Goal: Task Accomplishment & Management: Use online tool/utility

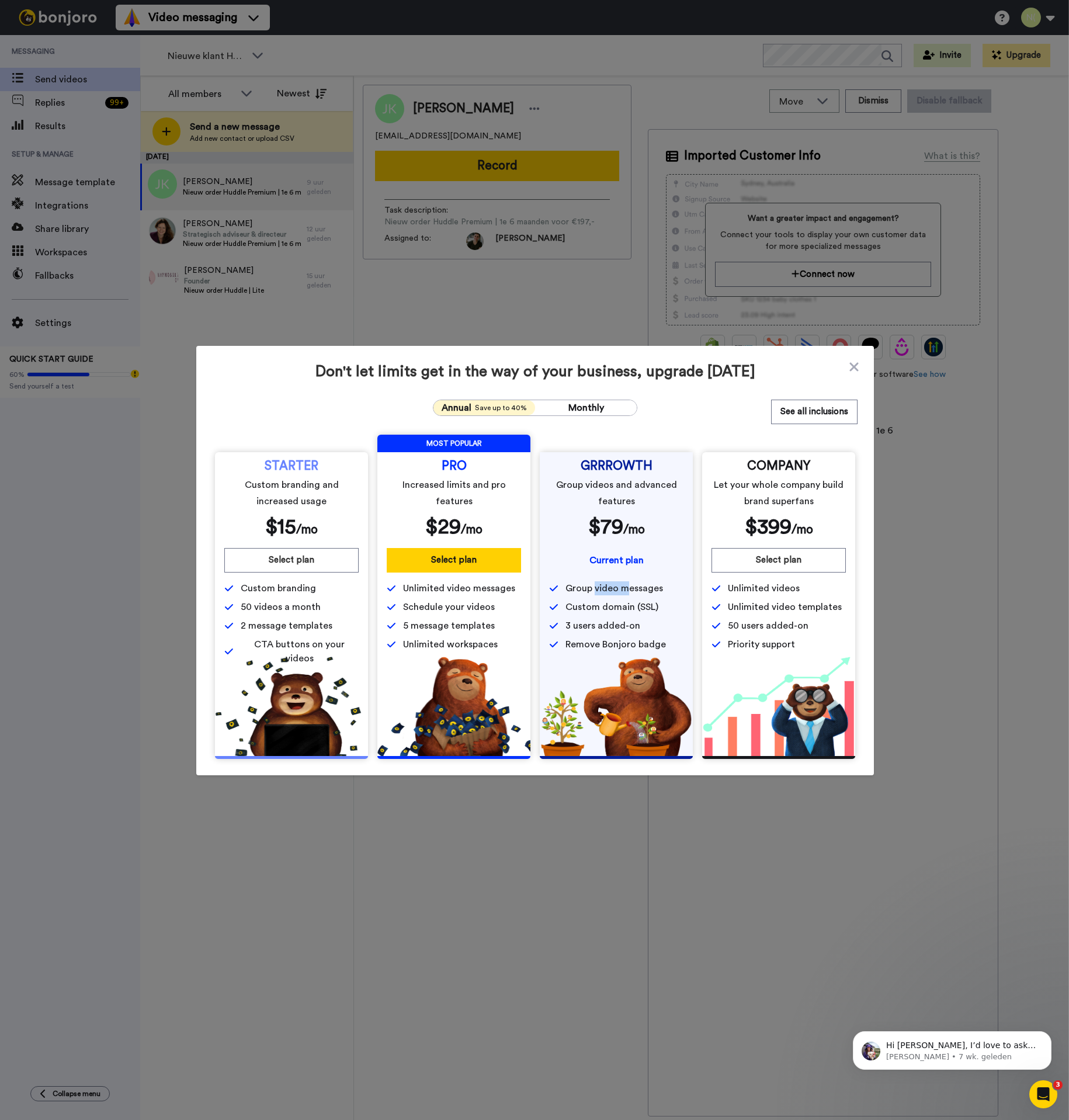
drag, startPoint x: 597, startPoint y: 586, endPoint x: 627, endPoint y: 584, distance: 30.1
click at [627, 584] on span "Group video messages" at bounding box center [614, 589] width 97 height 14
click at [850, 366] on icon at bounding box center [853, 367] width 12 height 14
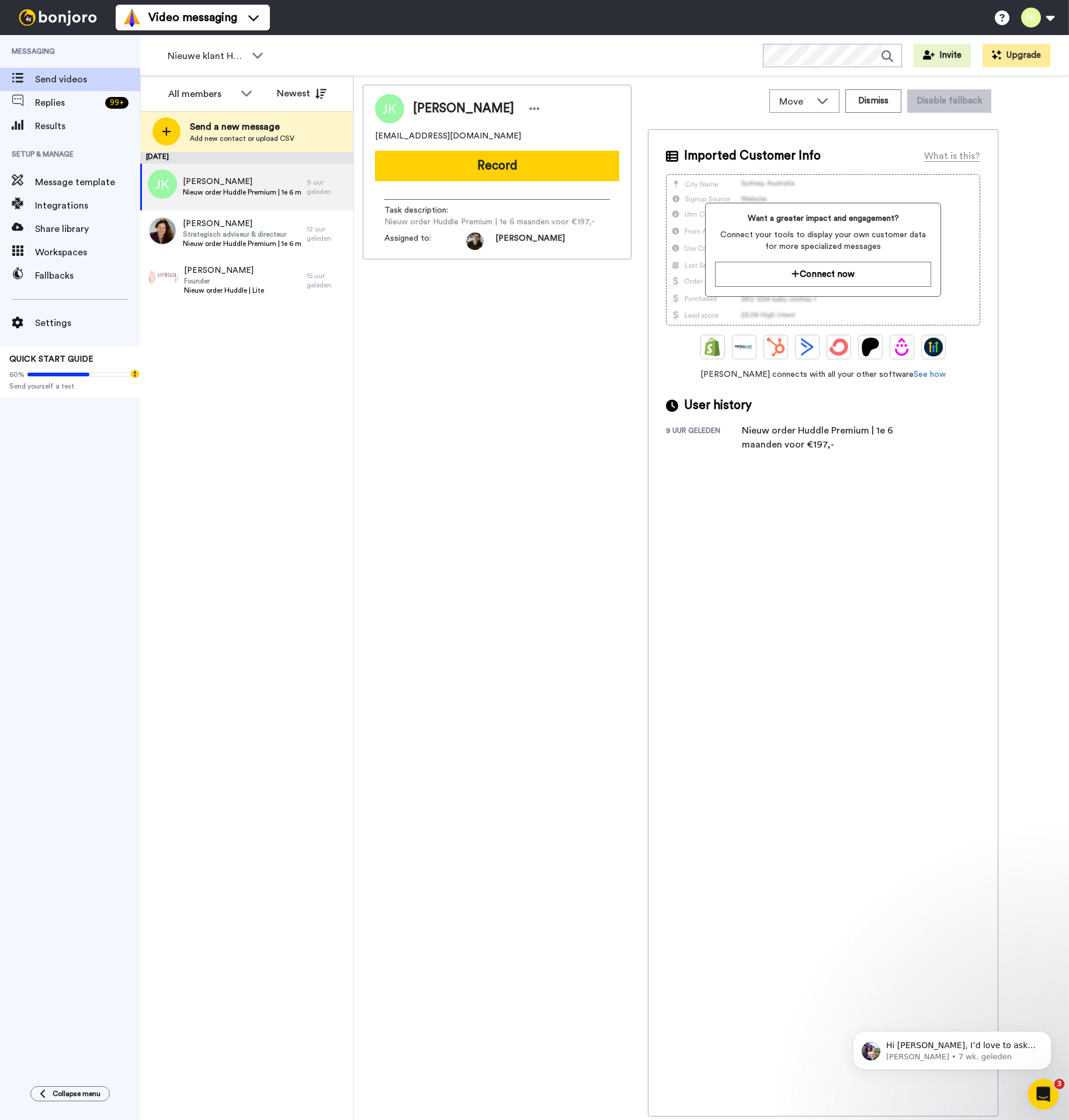
click at [1053, 1101] on div "Intercom Messenger openen" at bounding box center [1041, 1093] width 38 height 38
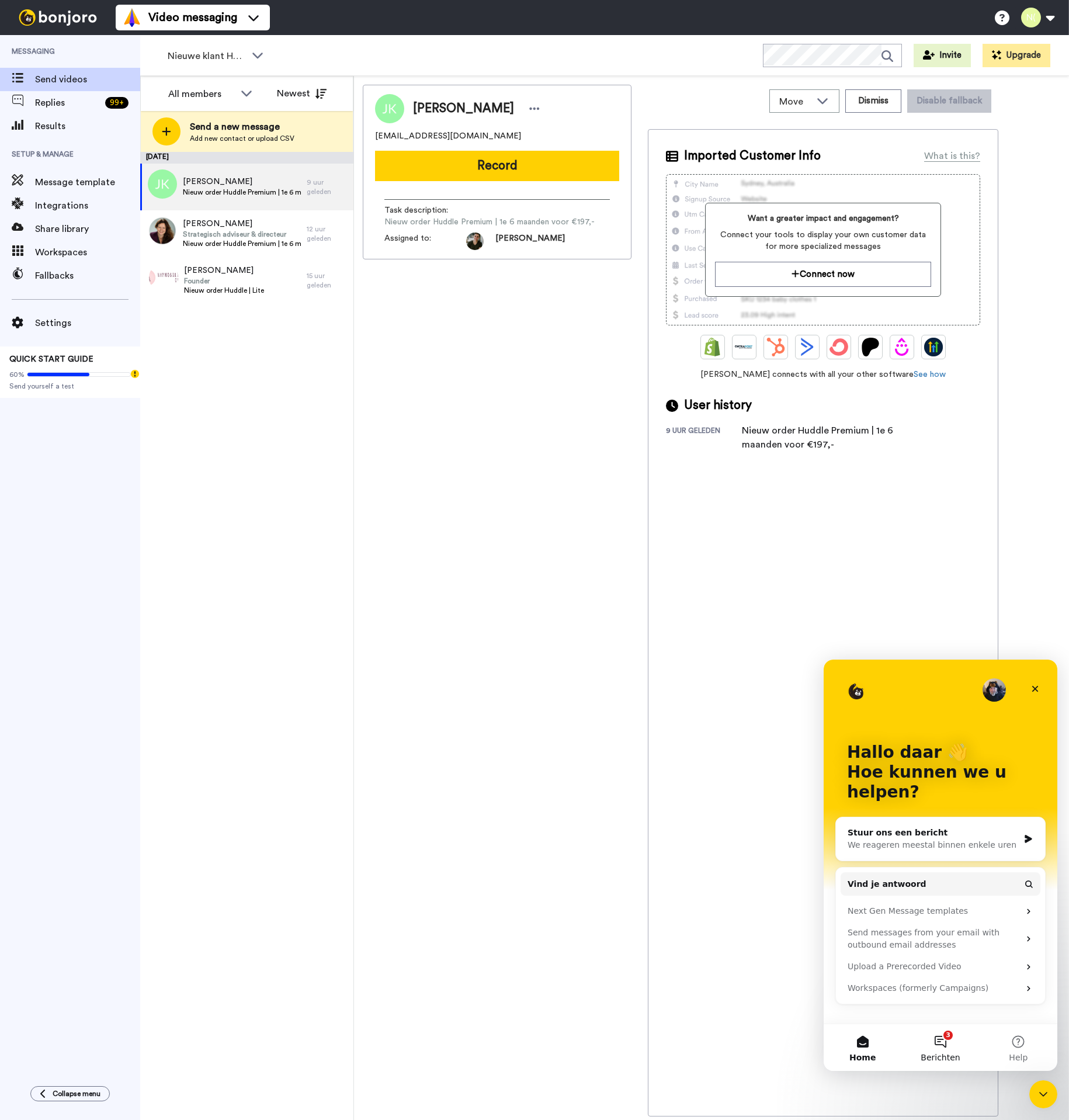
click at [939, 1047] on button "3 Berichten" at bounding box center [940, 1048] width 78 height 47
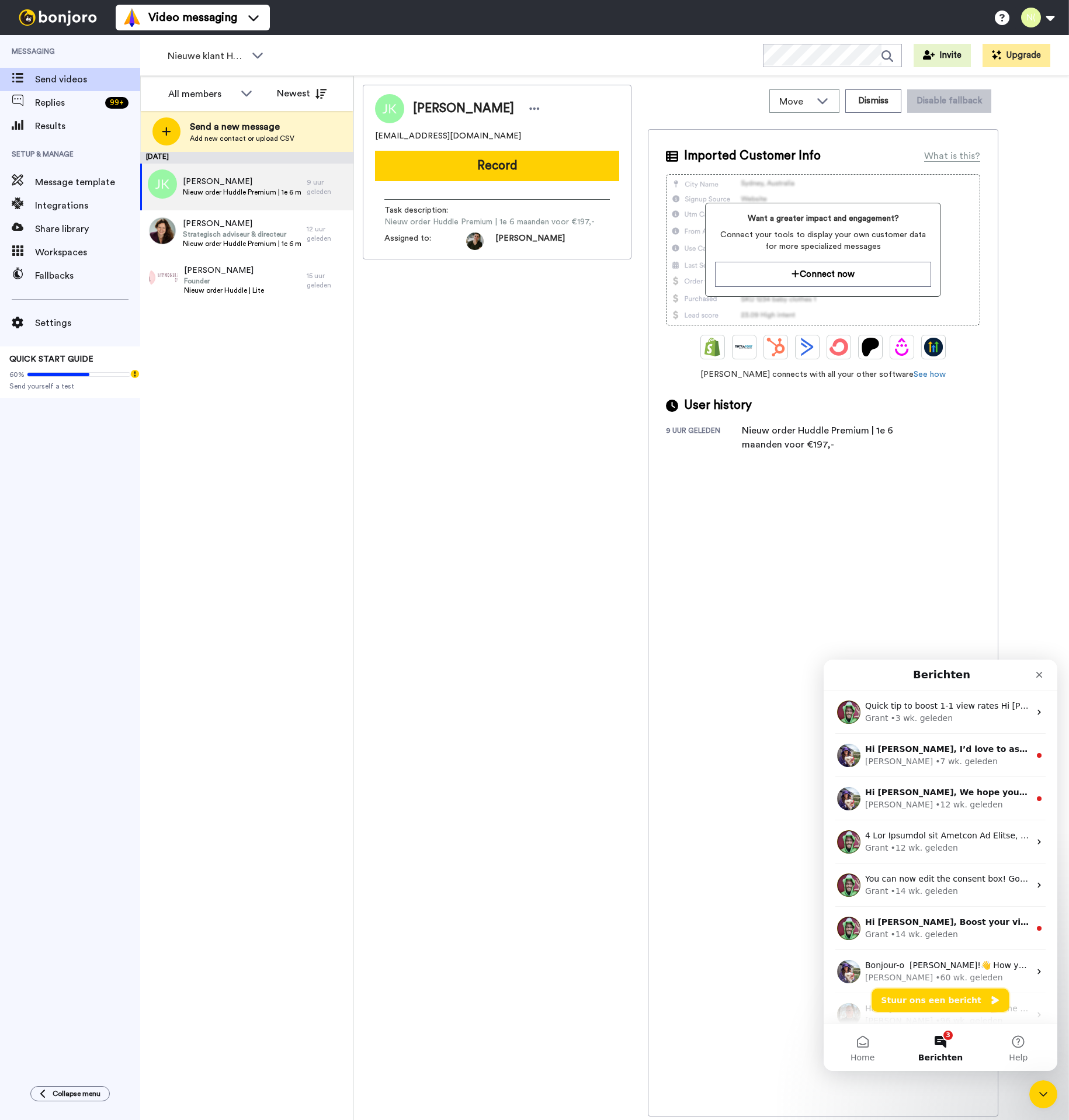
click at [939, 1003] on button "Stuur ons een bericht" at bounding box center [940, 1000] width 137 height 23
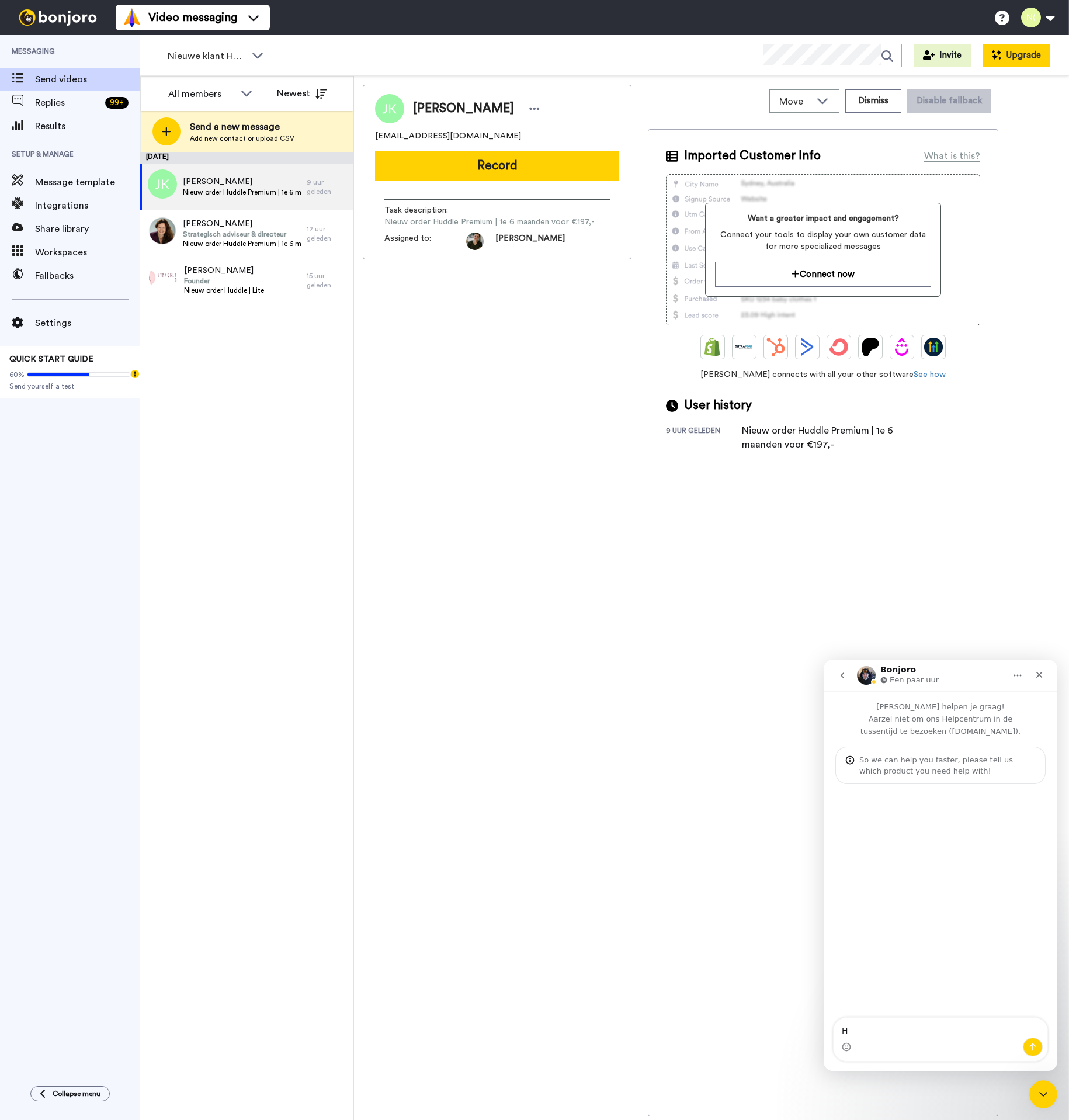
click at [1031, 44] on button "Upgrade" at bounding box center [1017, 55] width 68 height 23
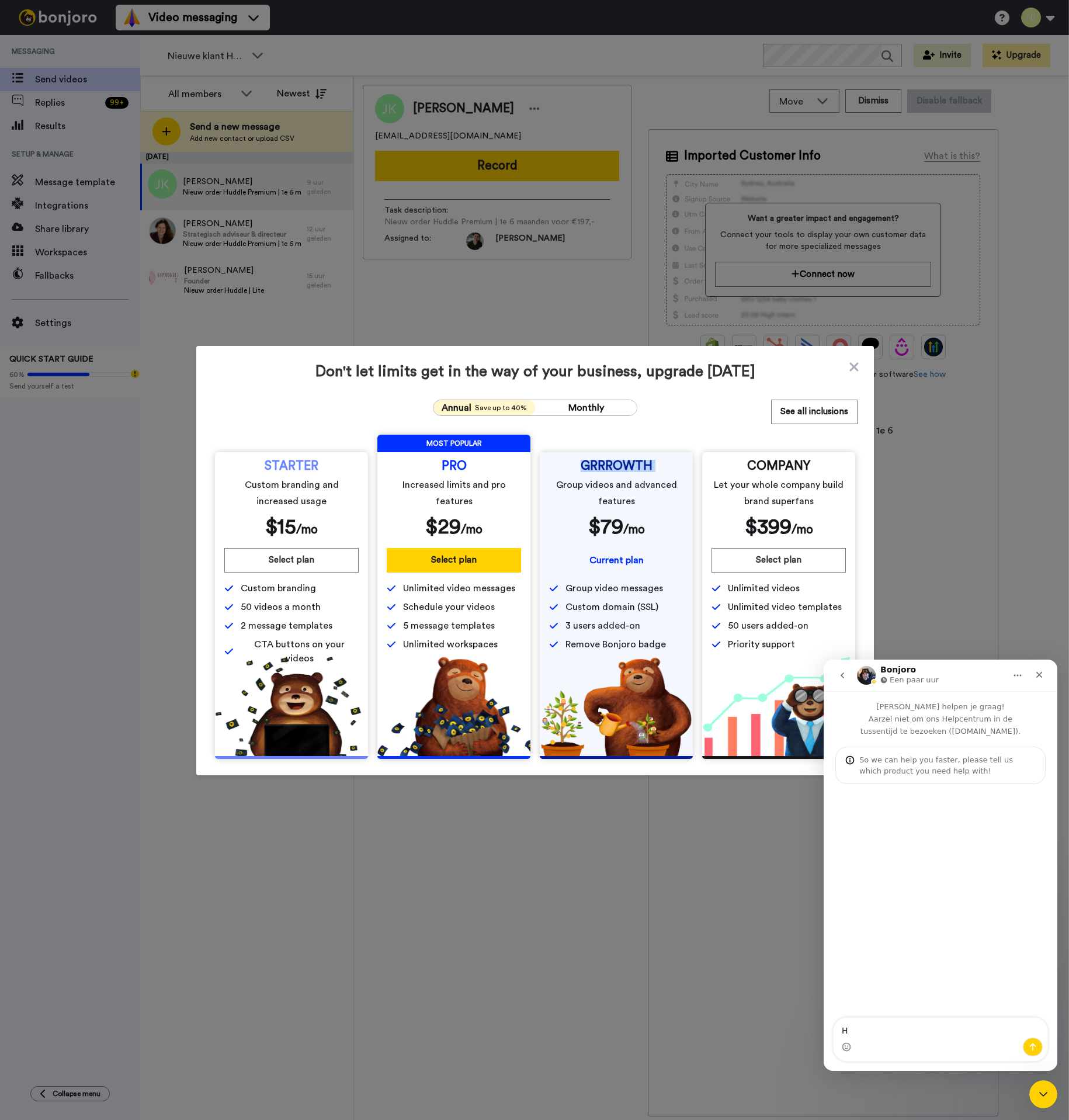
drag, startPoint x: 662, startPoint y: 469, endPoint x: 572, endPoint y: 464, distance: 90.1
click at [572, 464] on div "GRRROWTH Group videos and advanced features $ 79 /mo" at bounding box center [616, 500] width 134 height 78
copy span "GRRROWTH"
drag, startPoint x: 849, startPoint y: 362, endPoint x: 934, endPoint y: 503, distance: 164.6
click at [849, 362] on icon at bounding box center [853, 367] width 12 height 14
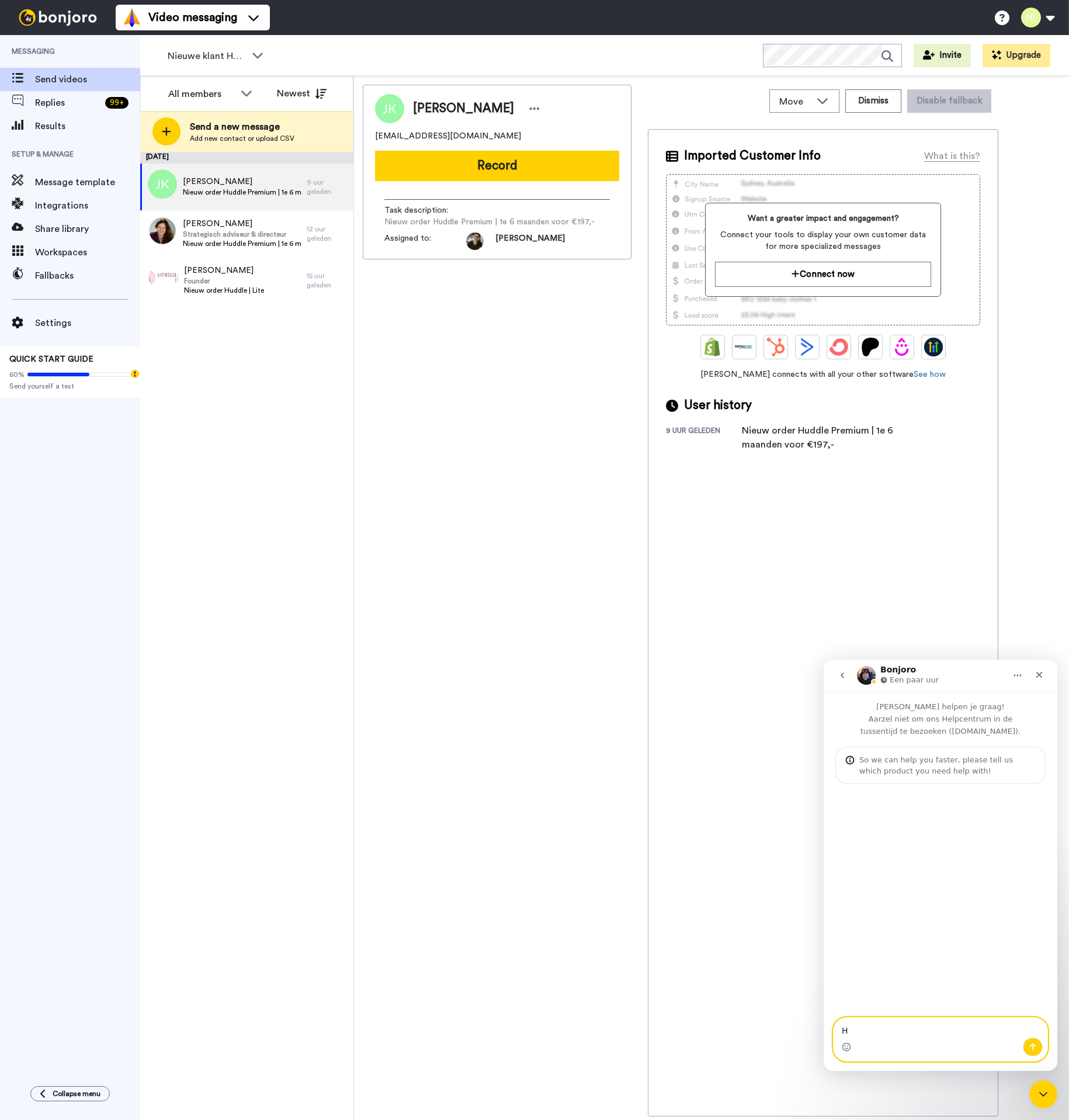
click at [856, 1032] on textarea "H" at bounding box center [940, 1028] width 214 height 20
paste textarea "GRRROWTH"
click at [958, 1032] on textarea "Hi! With our "GRRROWTH" supscription" at bounding box center [940, 1028] width 214 height 20
click at [1004, 1029] on textarea "Hi! With our "GRRROWTH" subscription" at bounding box center [940, 1028] width 214 height 20
click at [170, 180] on div at bounding box center [161, 184] width 42 height 41
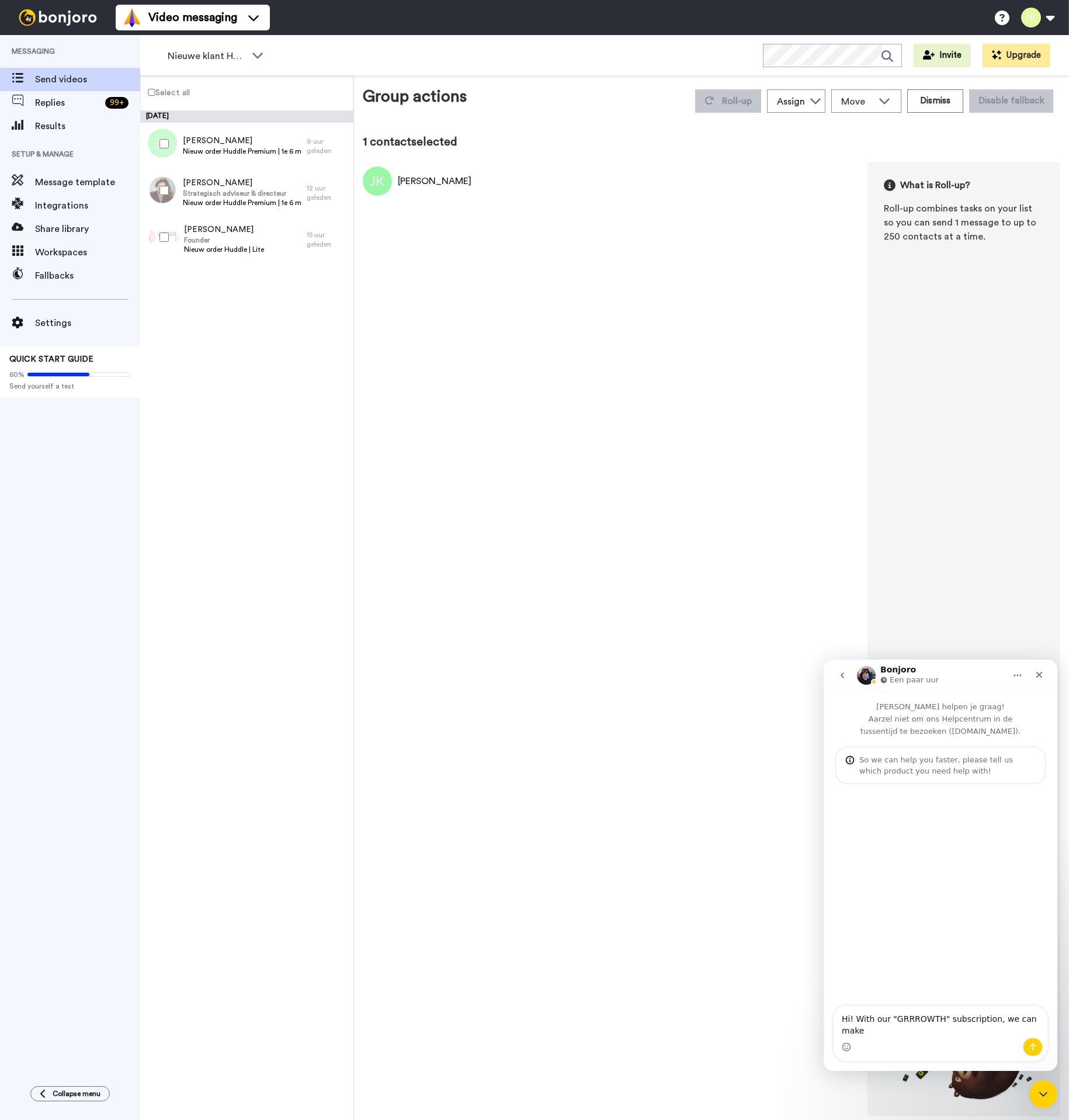
click at [165, 182] on div at bounding box center [161, 190] width 42 height 41
click at [165, 183] on div at bounding box center [161, 190] width 42 height 41
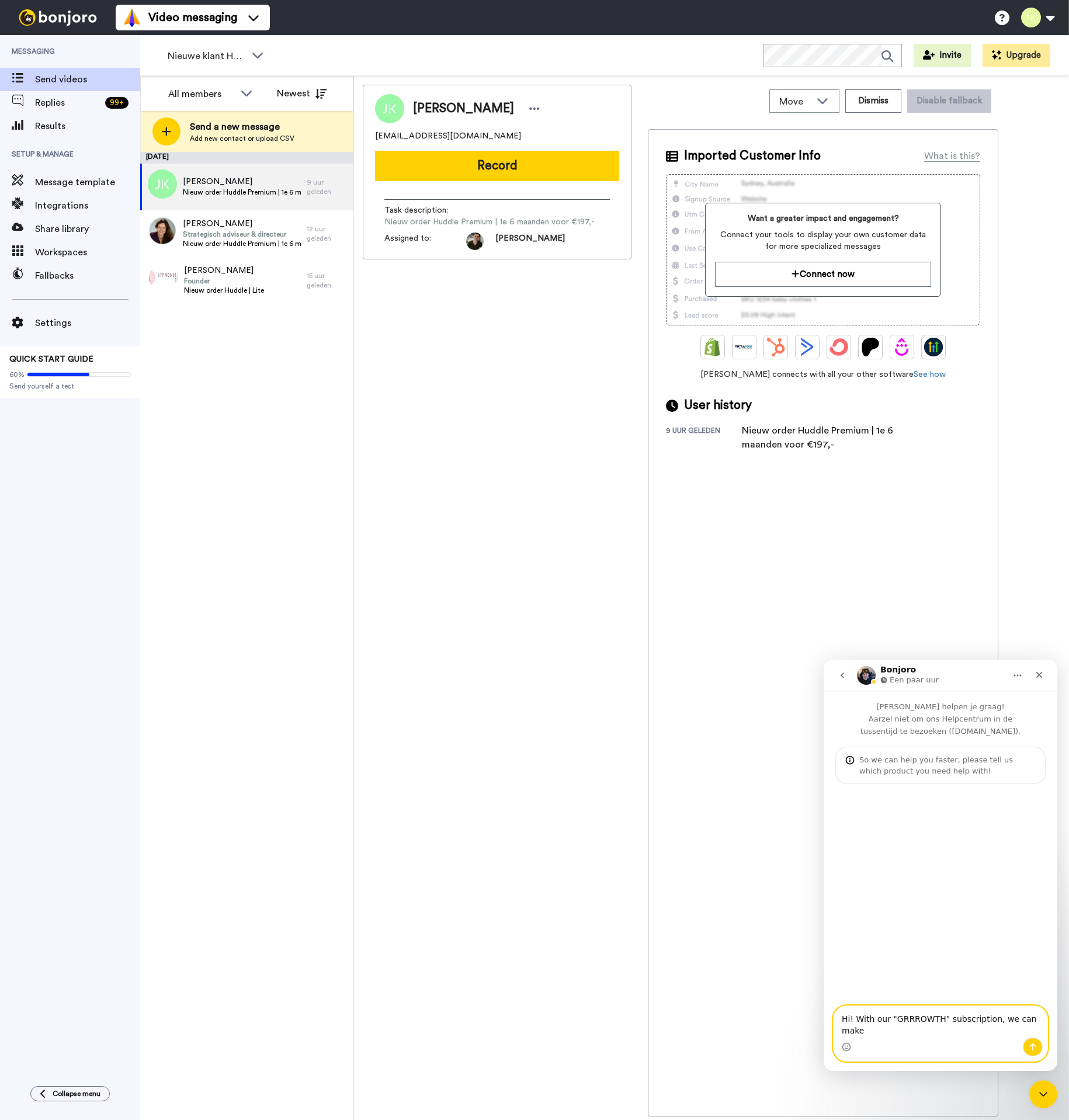
drag, startPoint x: 896, startPoint y: 1036, endPoint x: 882, endPoint y: 1037, distance: 14.0
click at [889, 1036] on textarea "Hi! With our "GRRROWTH" subscription, we can make" at bounding box center [940, 1022] width 214 height 31
click at [853, 1035] on textarea "Hi! With our "GRRROWTH" subscription, we can make" at bounding box center [940, 1022] width 214 height 31
click at [926, 1029] on textarea "Hi! With our "GRRROWTH" subscription, we can roll-up contacts and send batches." at bounding box center [940, 1022] width 214 height 31
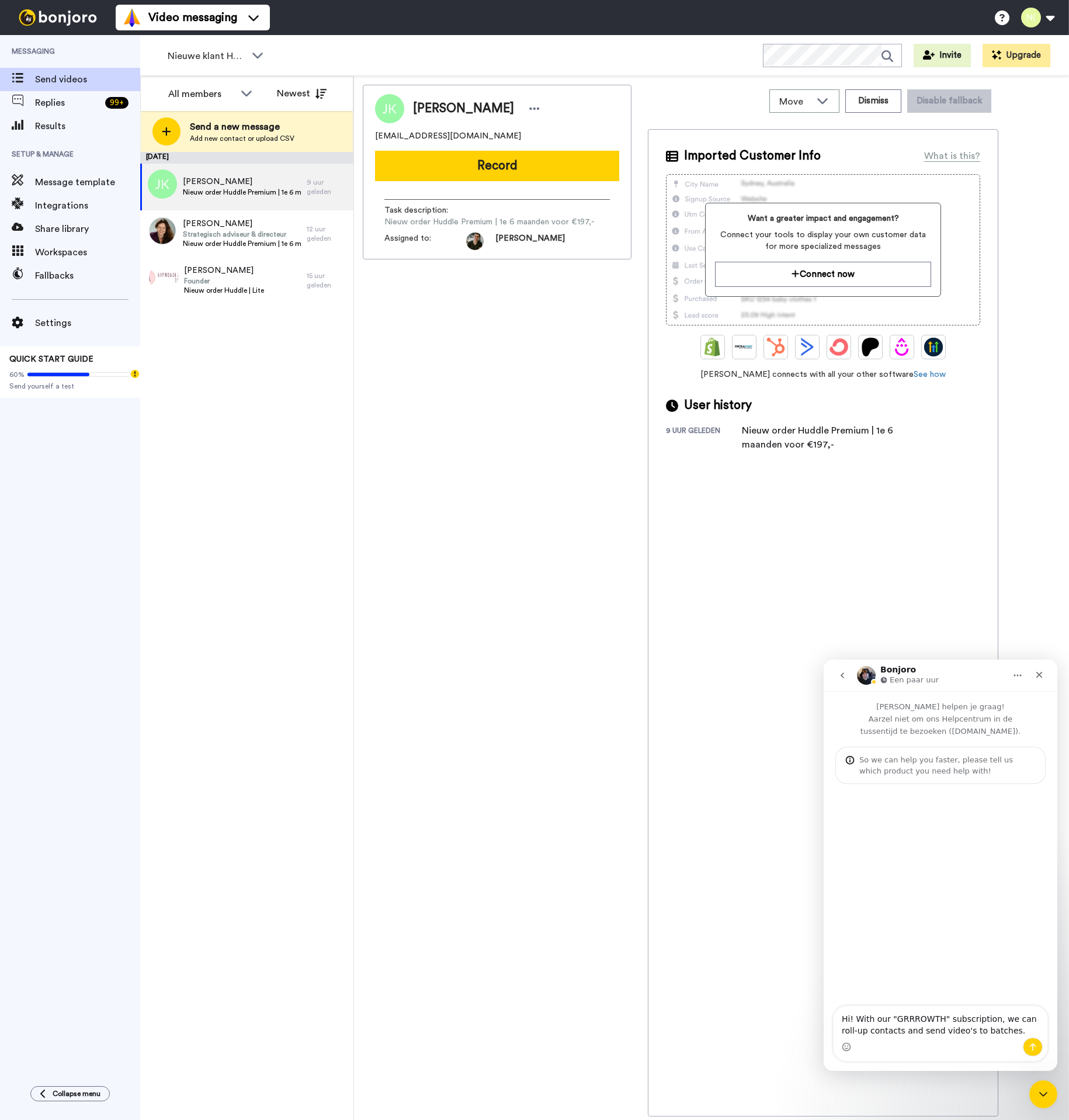
click at [1012, 1038] on div "Intercom Messenger" at bounding box center [940, 1047] width 214 height 18
click at [1008, 1032] on textarea "Hi! With our "GRRROWTH" subscription, we can roll-up contacts and send video's …" at bounding box center [940, 1022] width 214 height 31
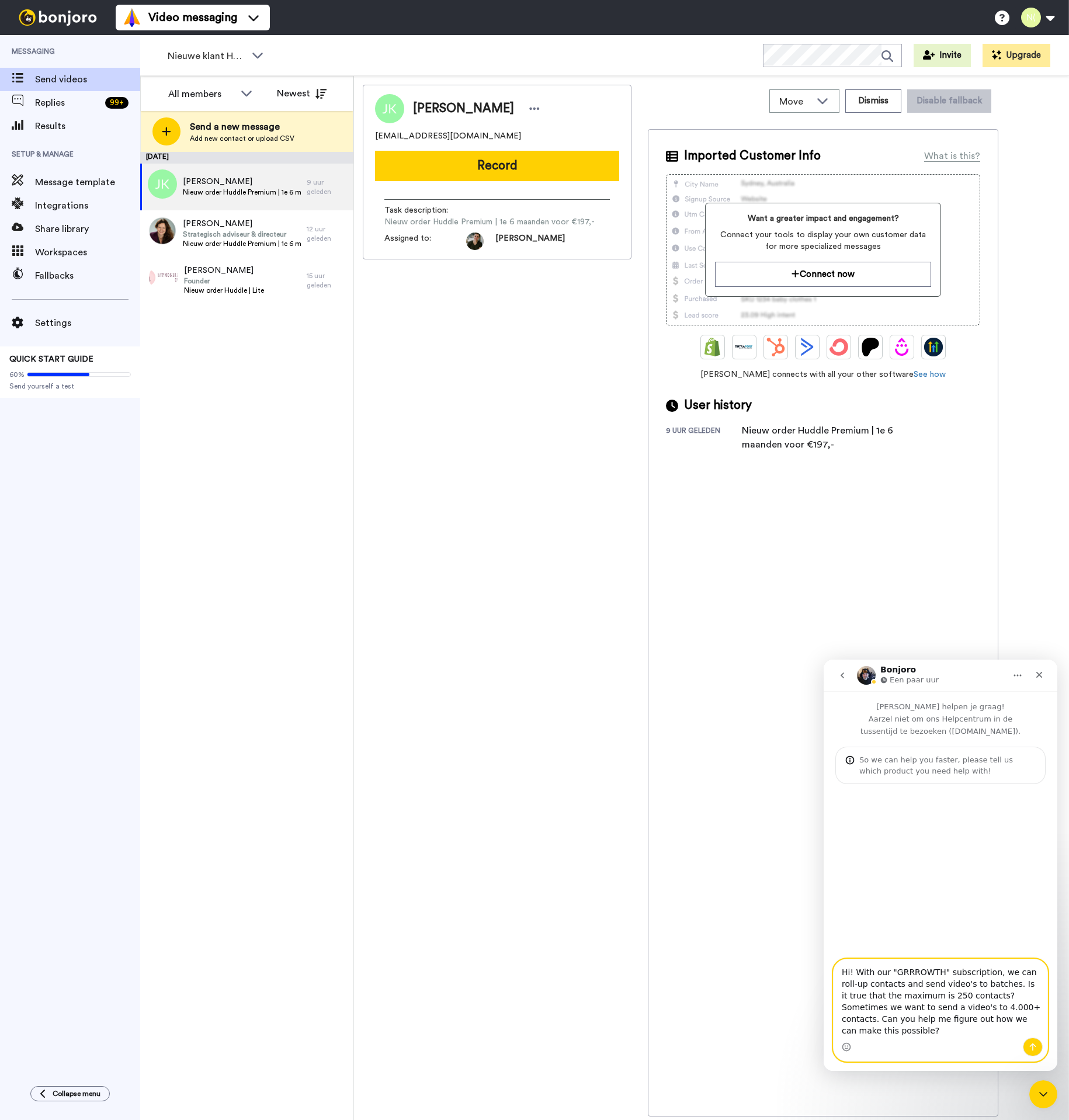
type textarea "Hi! With our "GRRROWTH" subscription, we can roll-up contacts and send video's …"
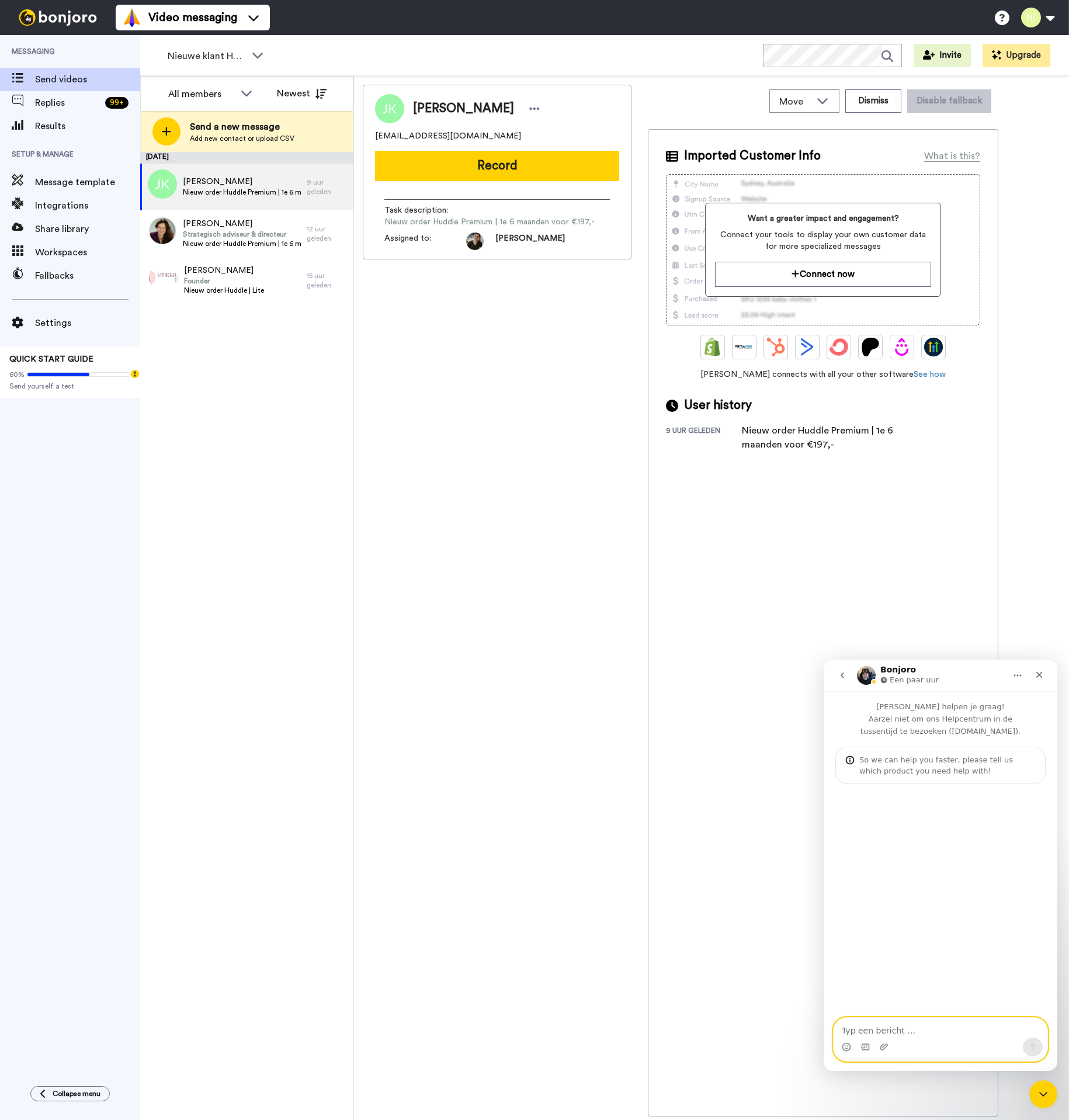
paste textarea "Hi! With our GRRROWTH subscription, we can roll up contacts and send videos in …"
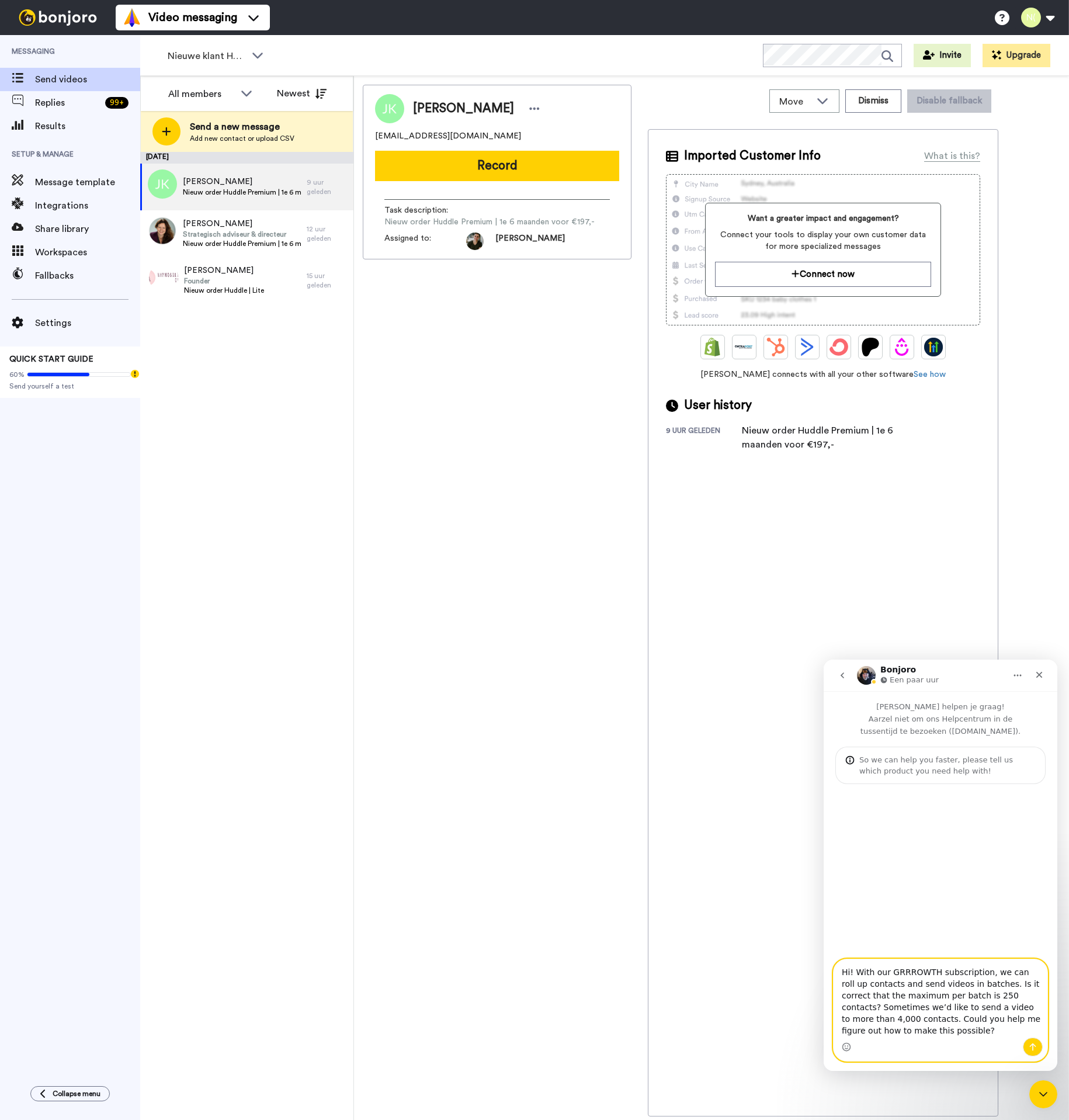
drag, startPoint x: 925, startPoint y: 986, endPoint x: 960, endPoint y: 984, distance: 35.1
click at [958, 984] on textarea "Hi! With our GRRROWTH subscription, we can roll up contacts and send videos in …" at bounding box center [940, 999] width 214 height 78
click at [975, 983] on textarea "Hi! With our GRRROWTH subscription, we can roll up contacts and send videos in …" at bounding box center [940, 999] width 214 height 78
type textarea "Hi! With our GRRROWTH subscription, we can roll up contacts and send videos in …"
click at [1025, 1046] on button "Een bericht versturen…" at bounding box center [1033, 1047] width 20 height 18
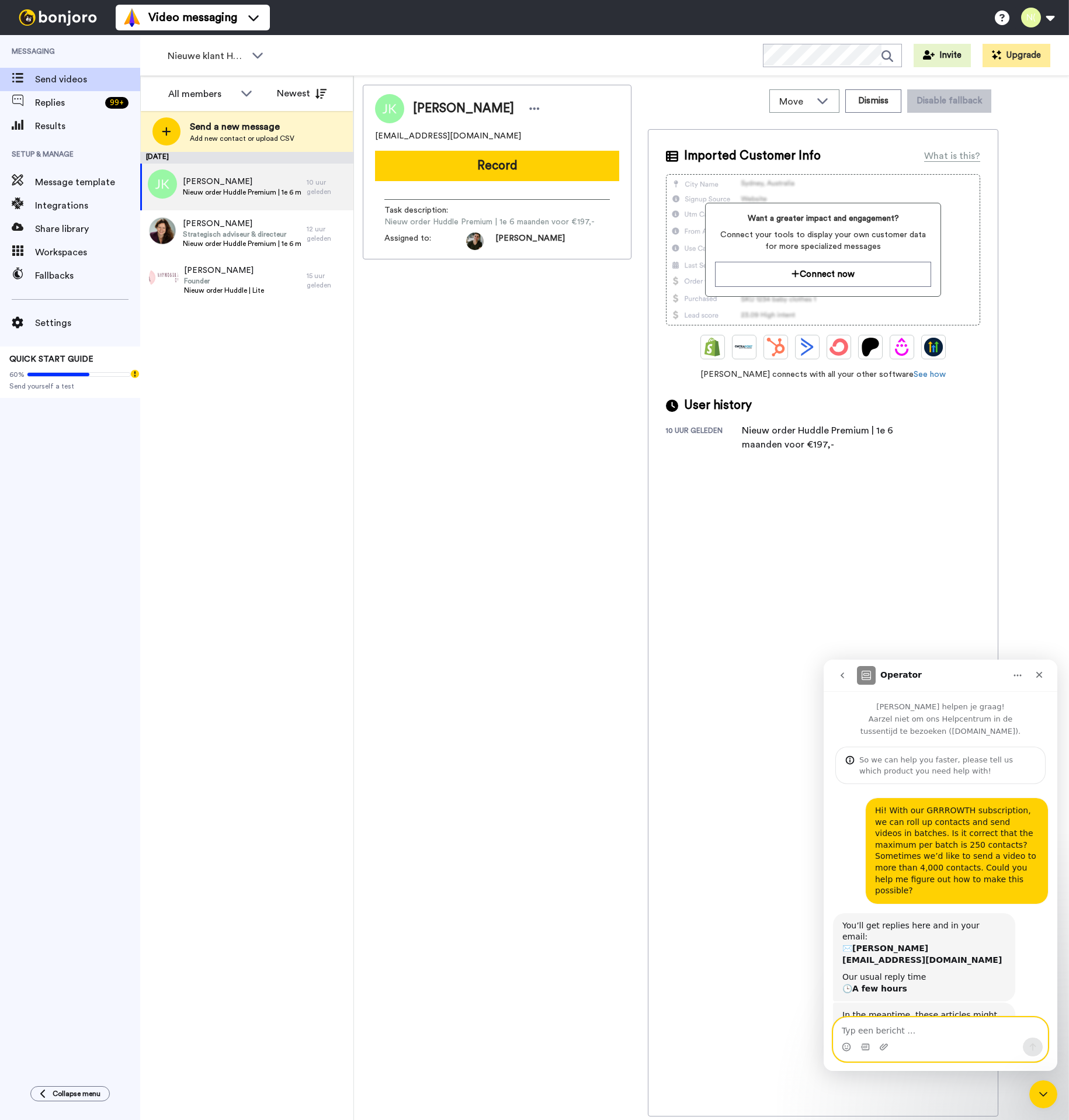
scroll to position [102, 0]
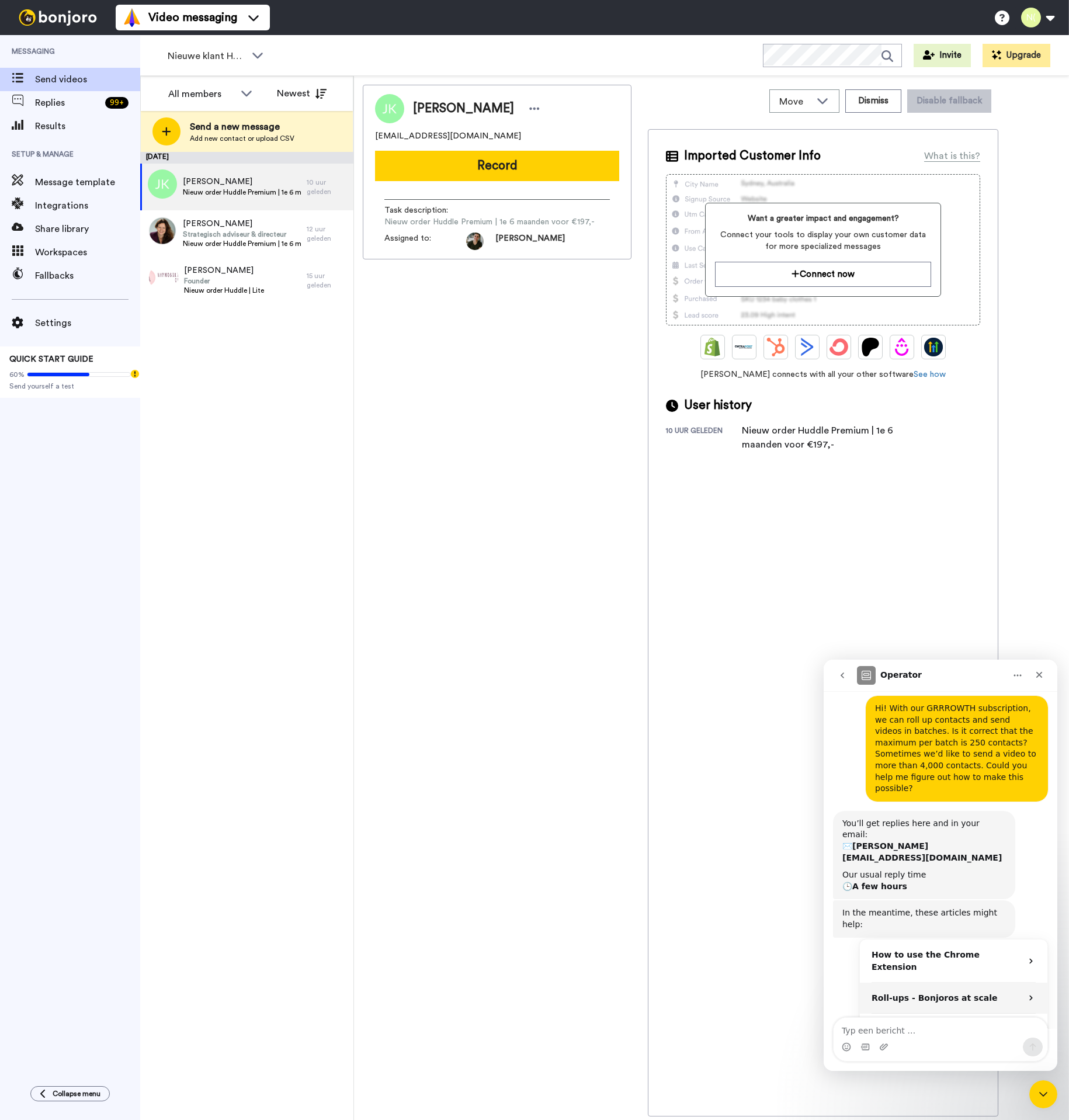
click at [962, 993] on strong "Roll-ups - Bonjoros at scale" at bounding box center [935, 998] width 126 height 9
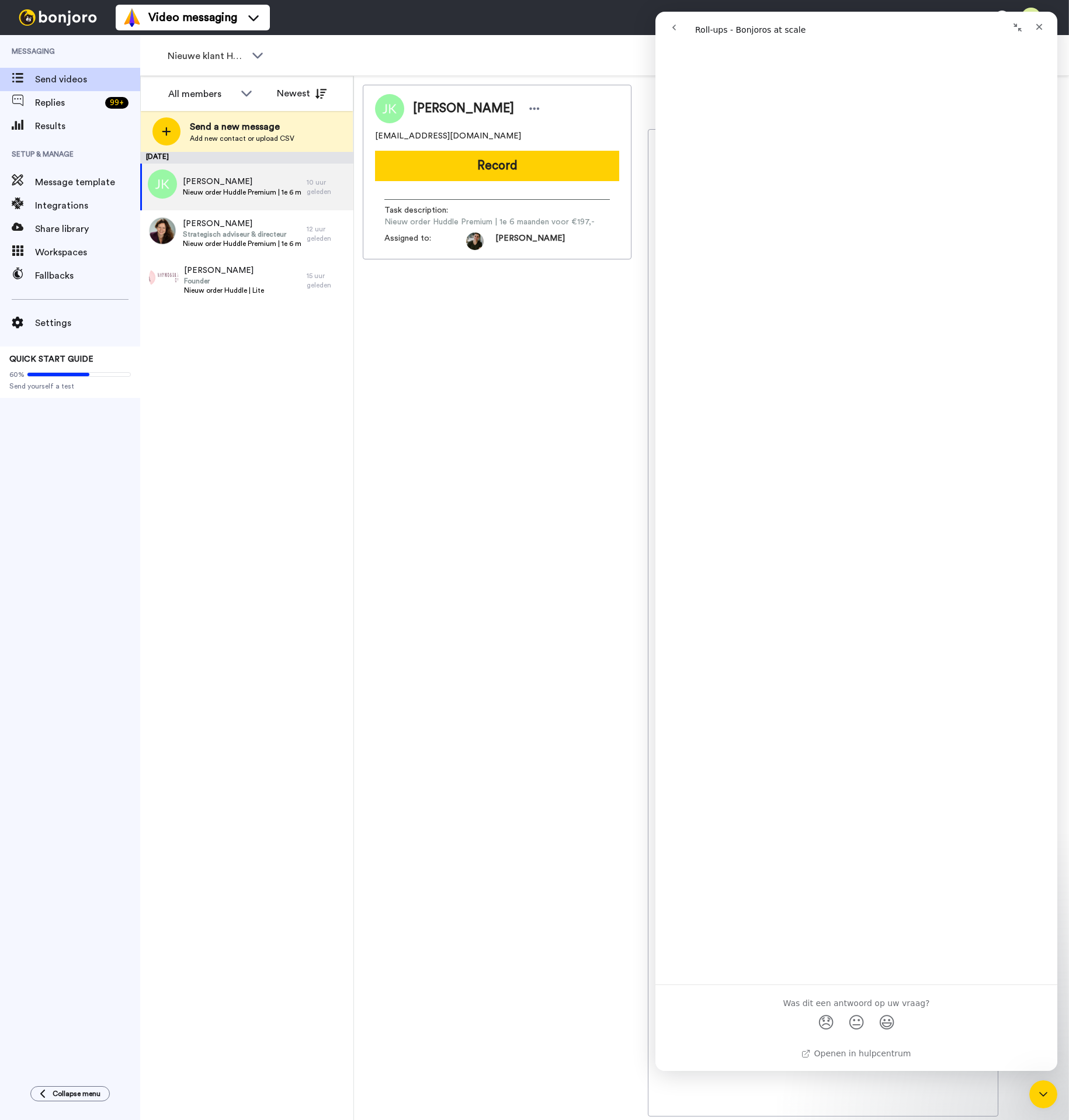
scroll to position [0, 0]
click at [1041, 28] on icon "Sluiten" at bounding box center [1040, 27] width 6 height 6
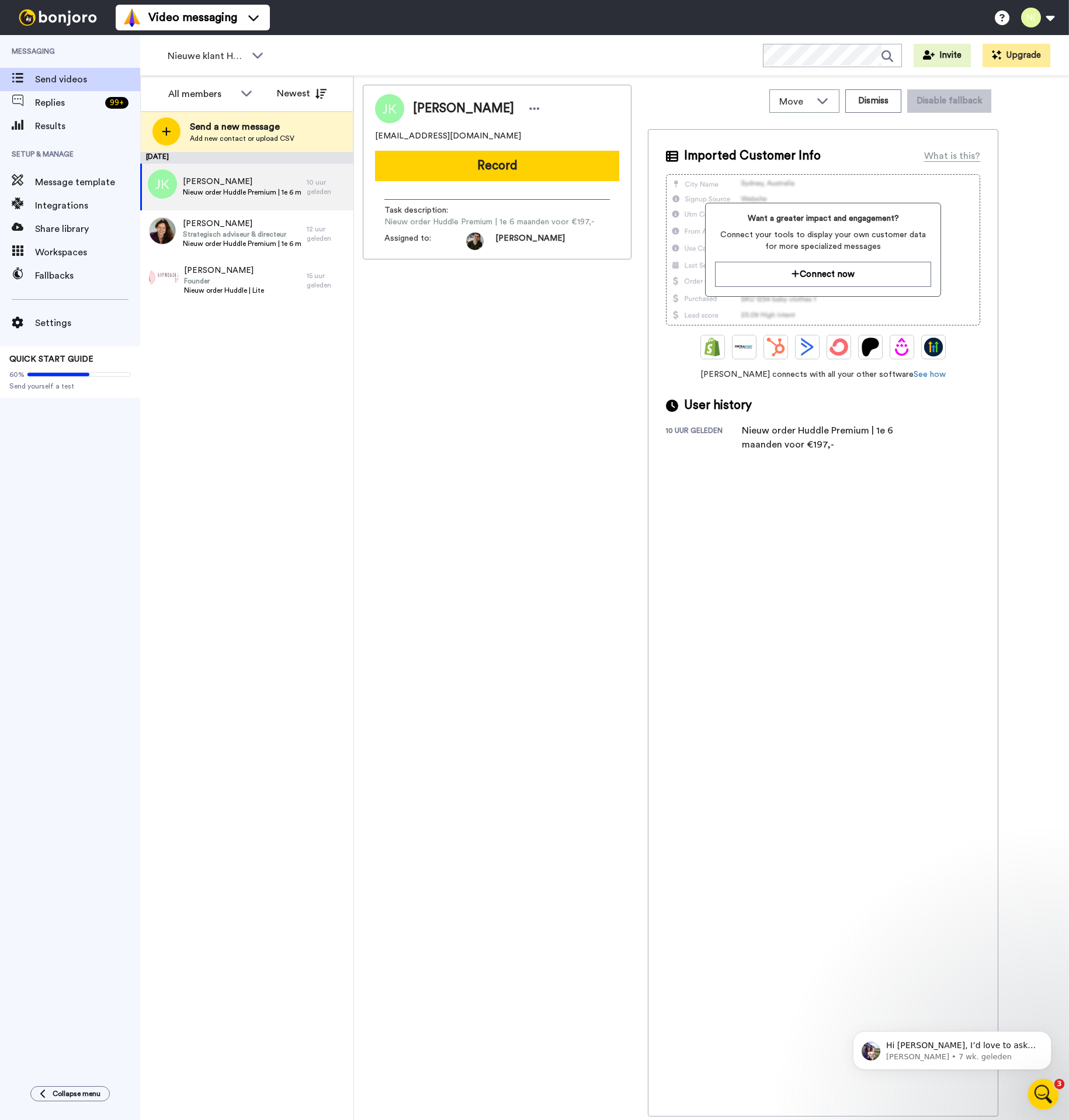
click at [1032, 1094] on icon "Intercom Messenger openen" at bounding box center [1041, 1092] width 19 height 19
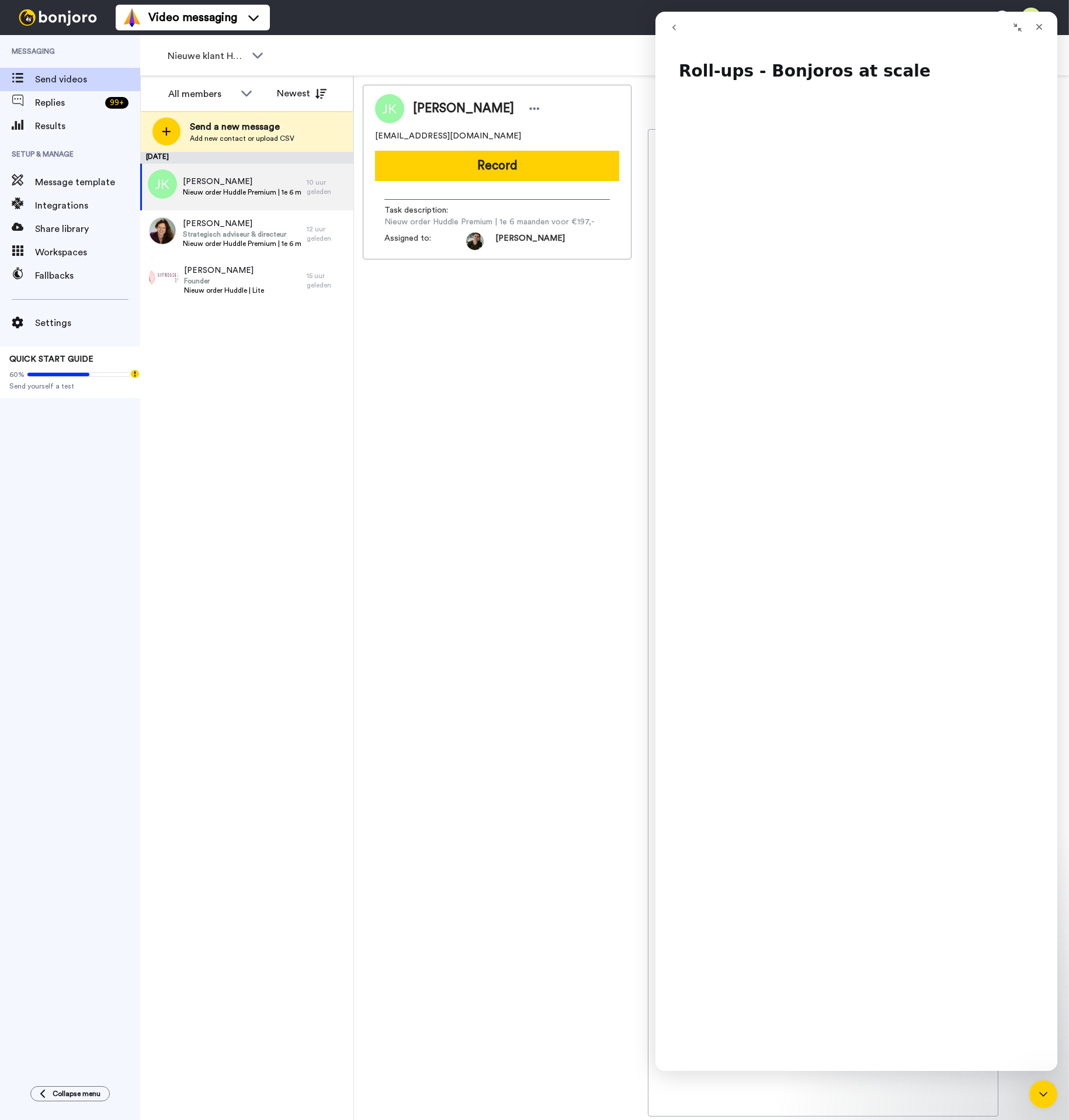
click at [678, 28] on icon "go back" at bounding box center [674, 28] width 9 height 9
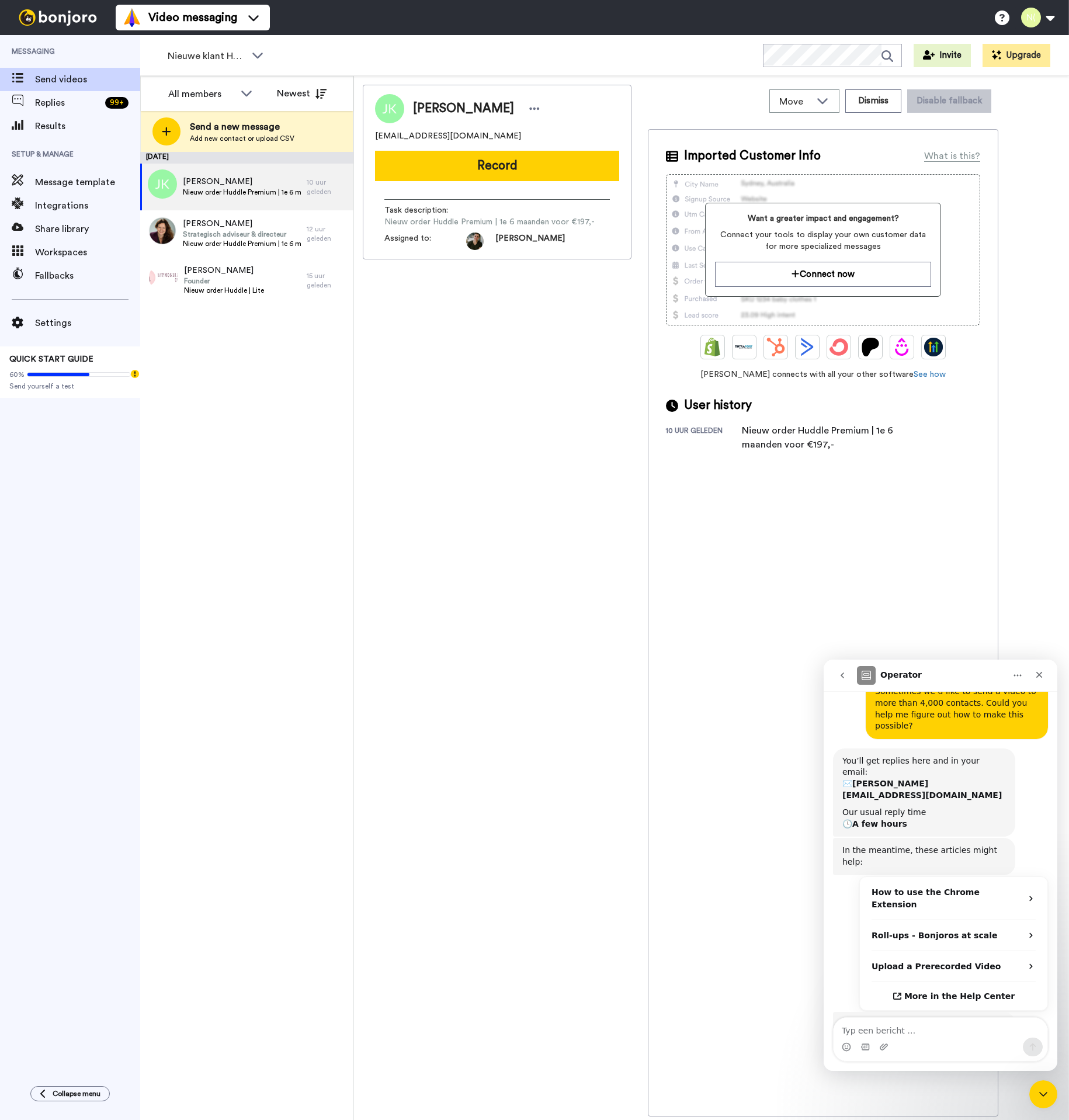
scroll to position [193, 0]
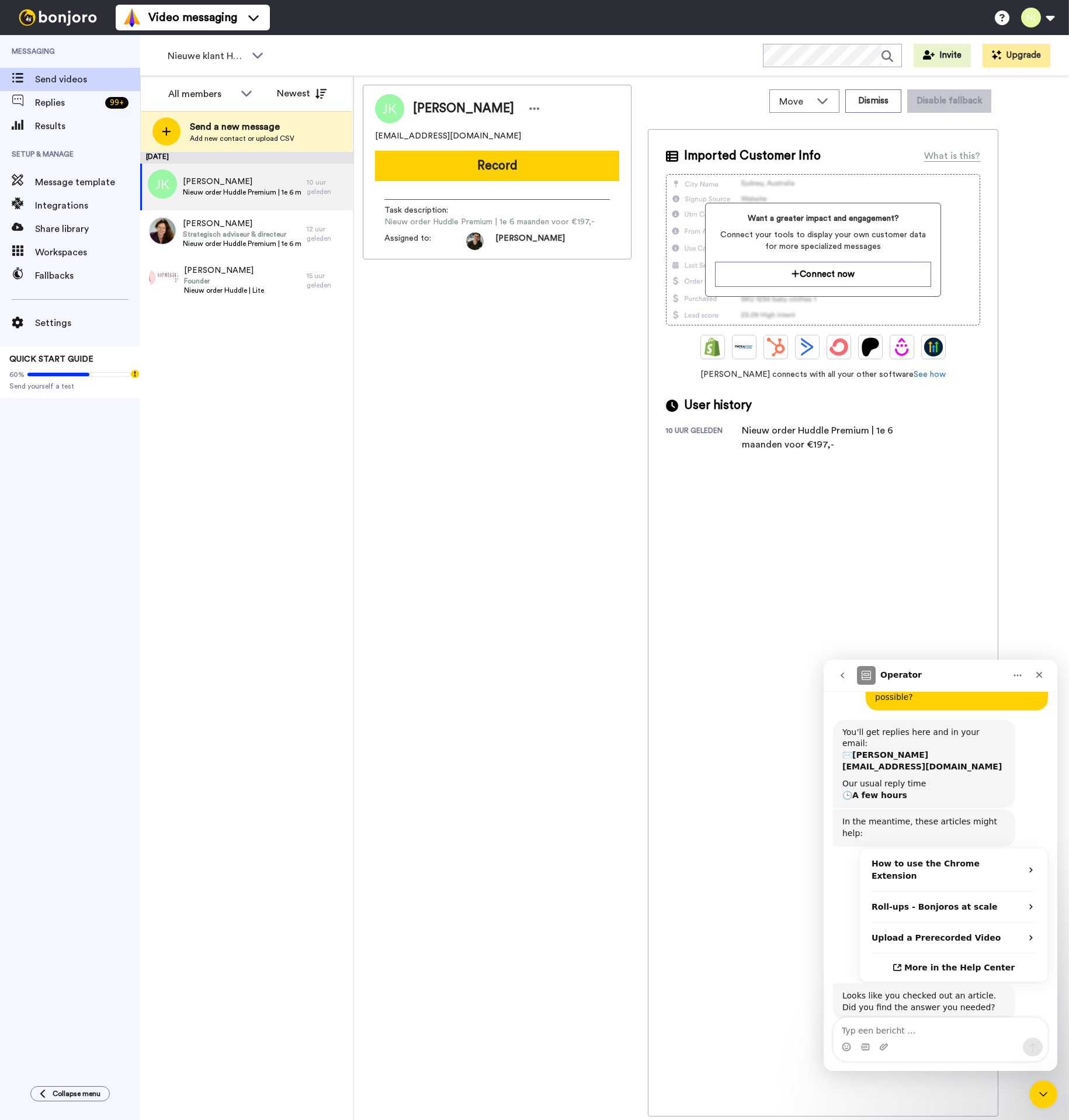
click at [1029, 1054] on button "No" at bounding box center [1028, 1065] width 28 height 23
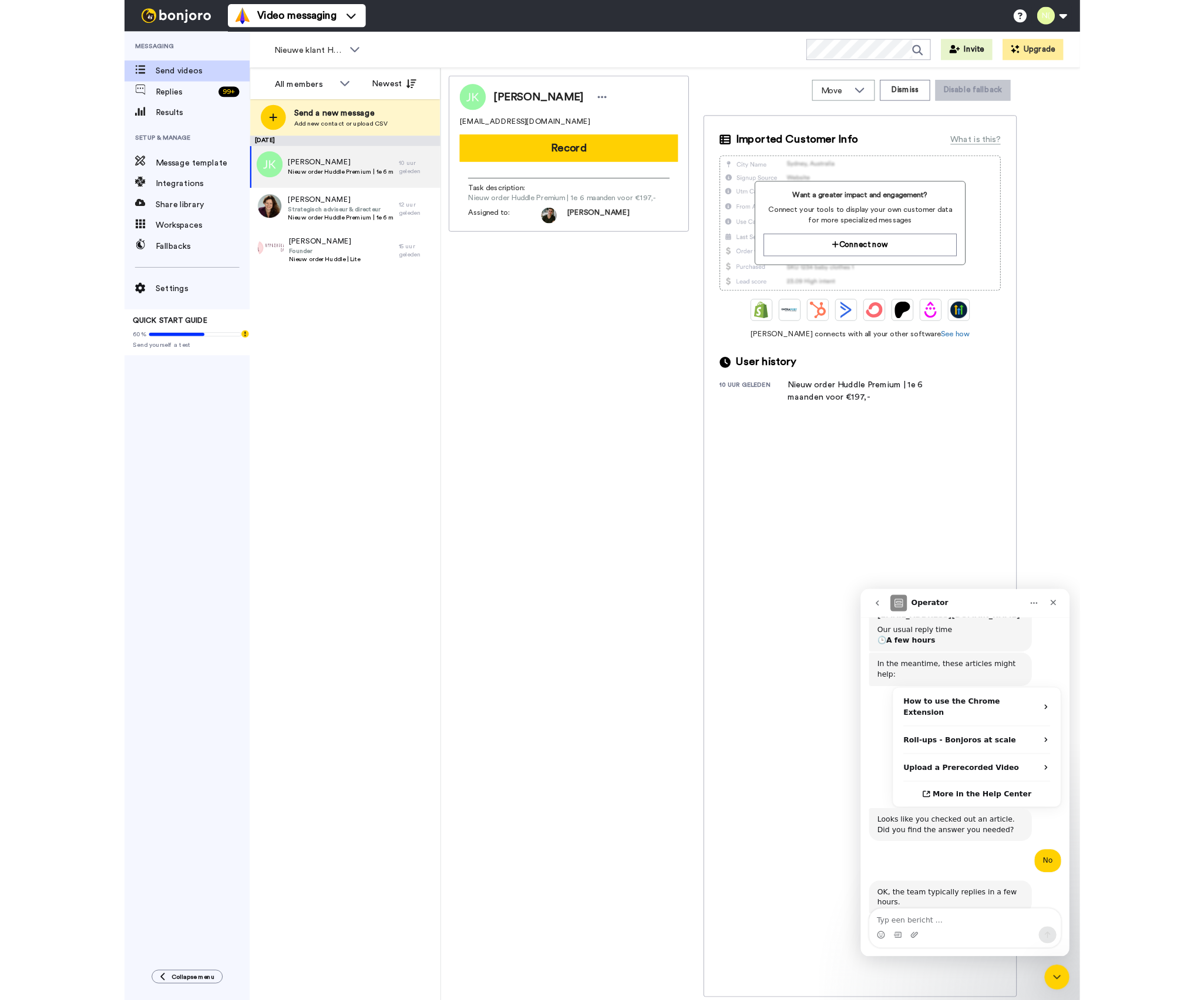
scroll to position [269, 0]
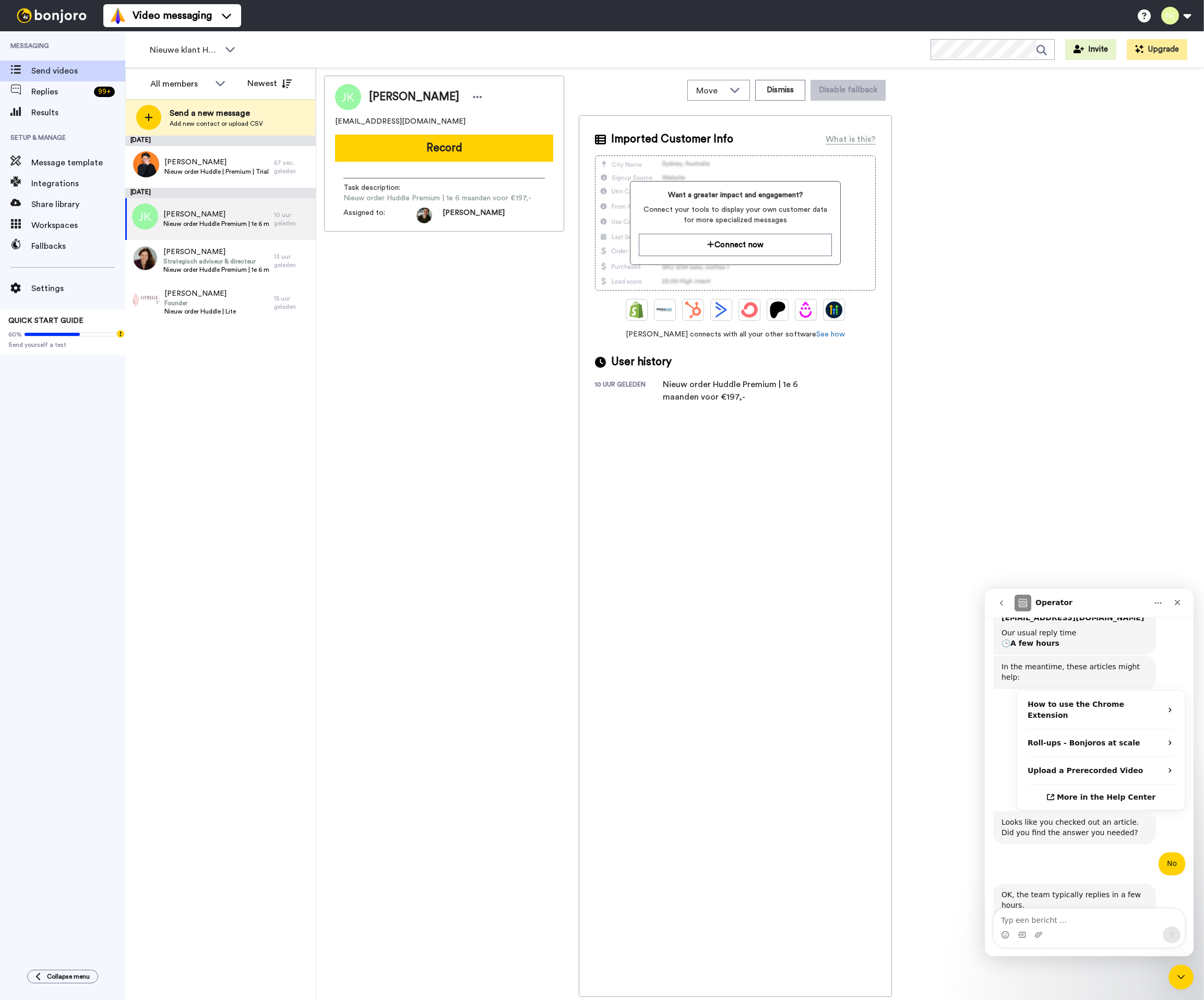
click at [279, 613] on div "August 27 Rick Bennemeer Nieuw order Huddle | Premium | Trial 57 sec. geleden A…" at bounding box center [221, 568] width 191 height 865
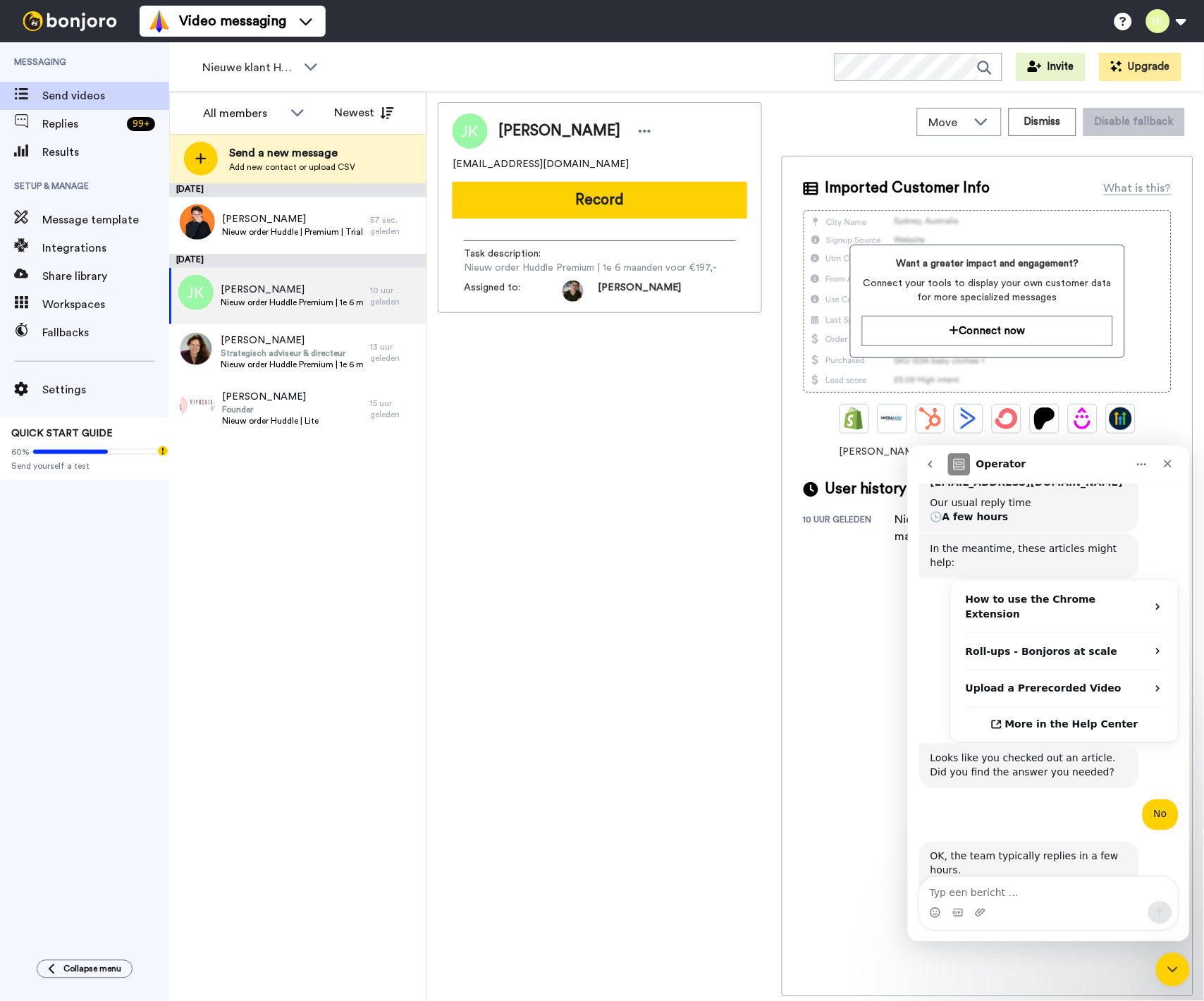
scroll to position [325, 0]
click at [69, 311] on span "Workspaces" at bounding box center [106, 305] width 127 height 17
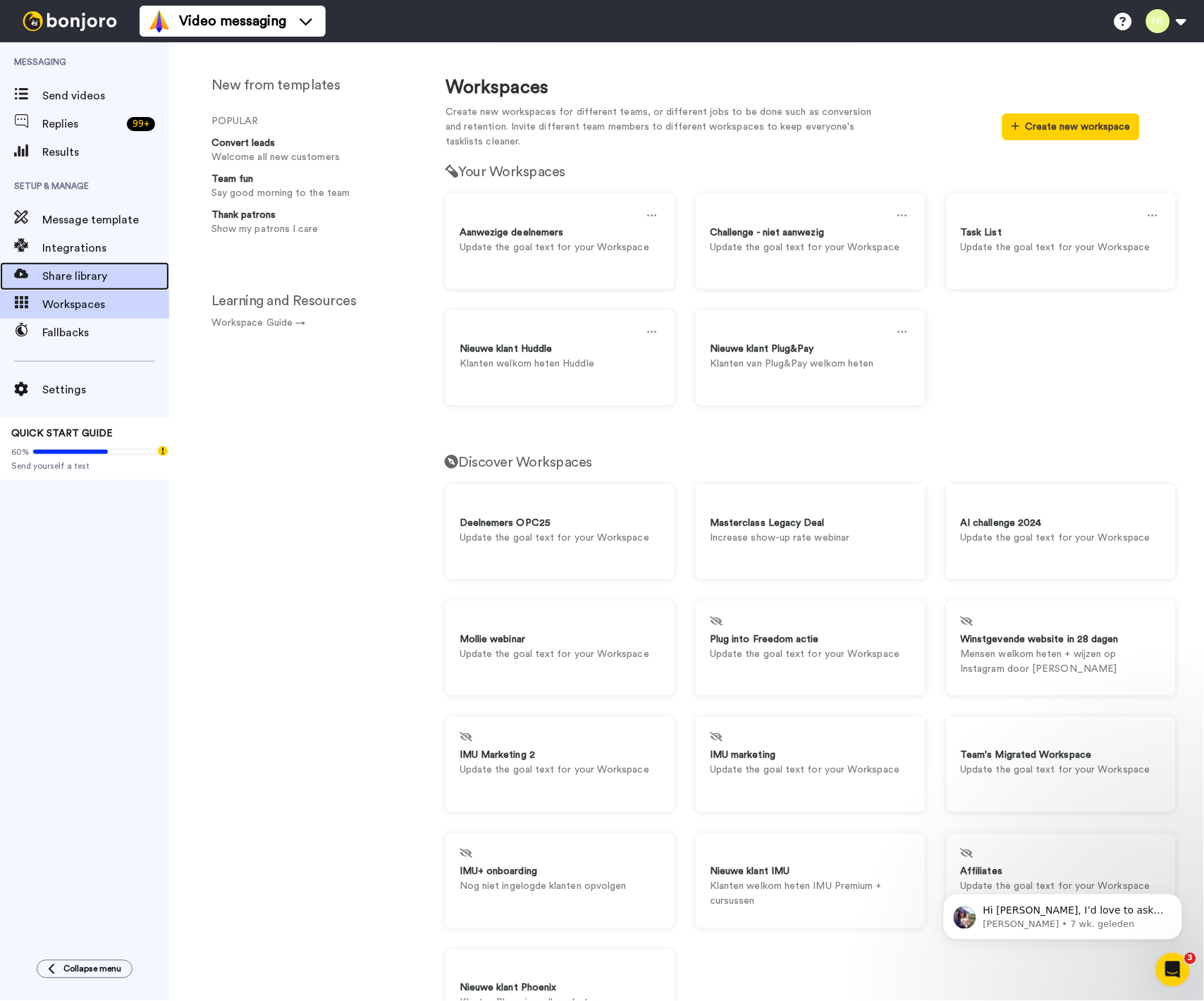
click at [109, 266] on div "Share library" at bounding box center [84, 276] width 169 height 28
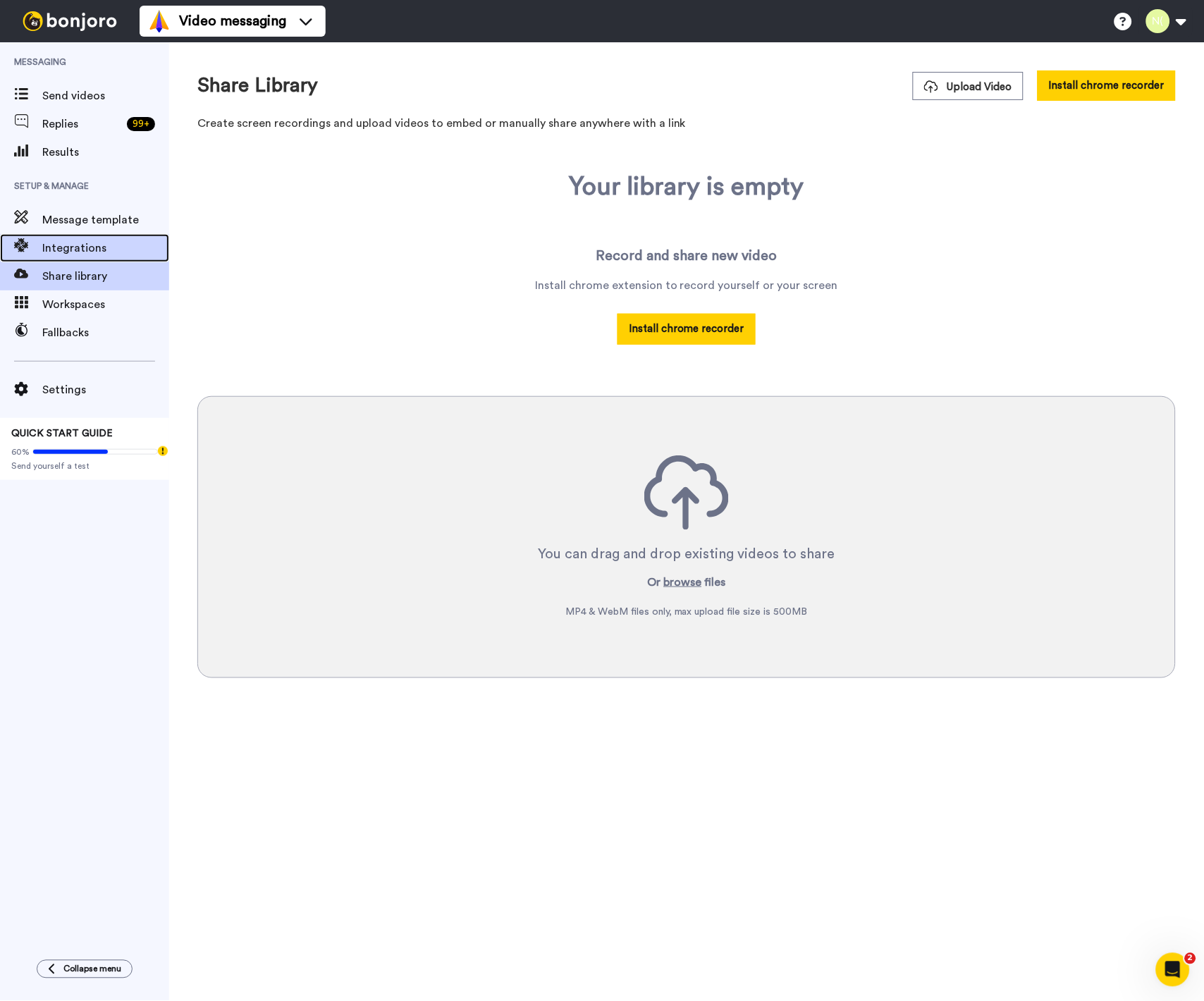
click at [79, 248] on span "Integrations" at bounding box center [106, 248] width 127 height 17
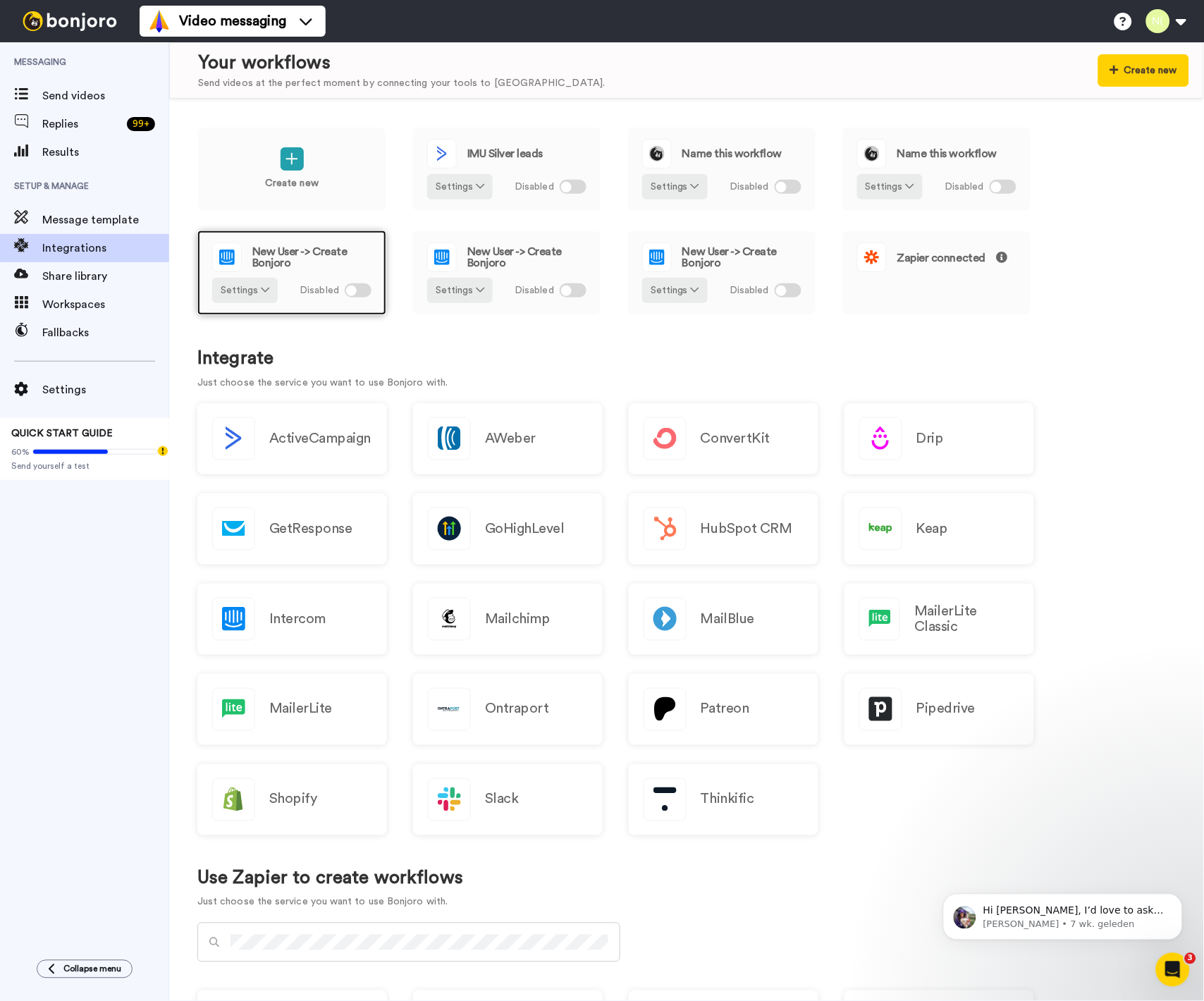
click at [297, 253] on span "New User -> Create Bonjoro" at bounding box center [312, 257] width 119 height 22
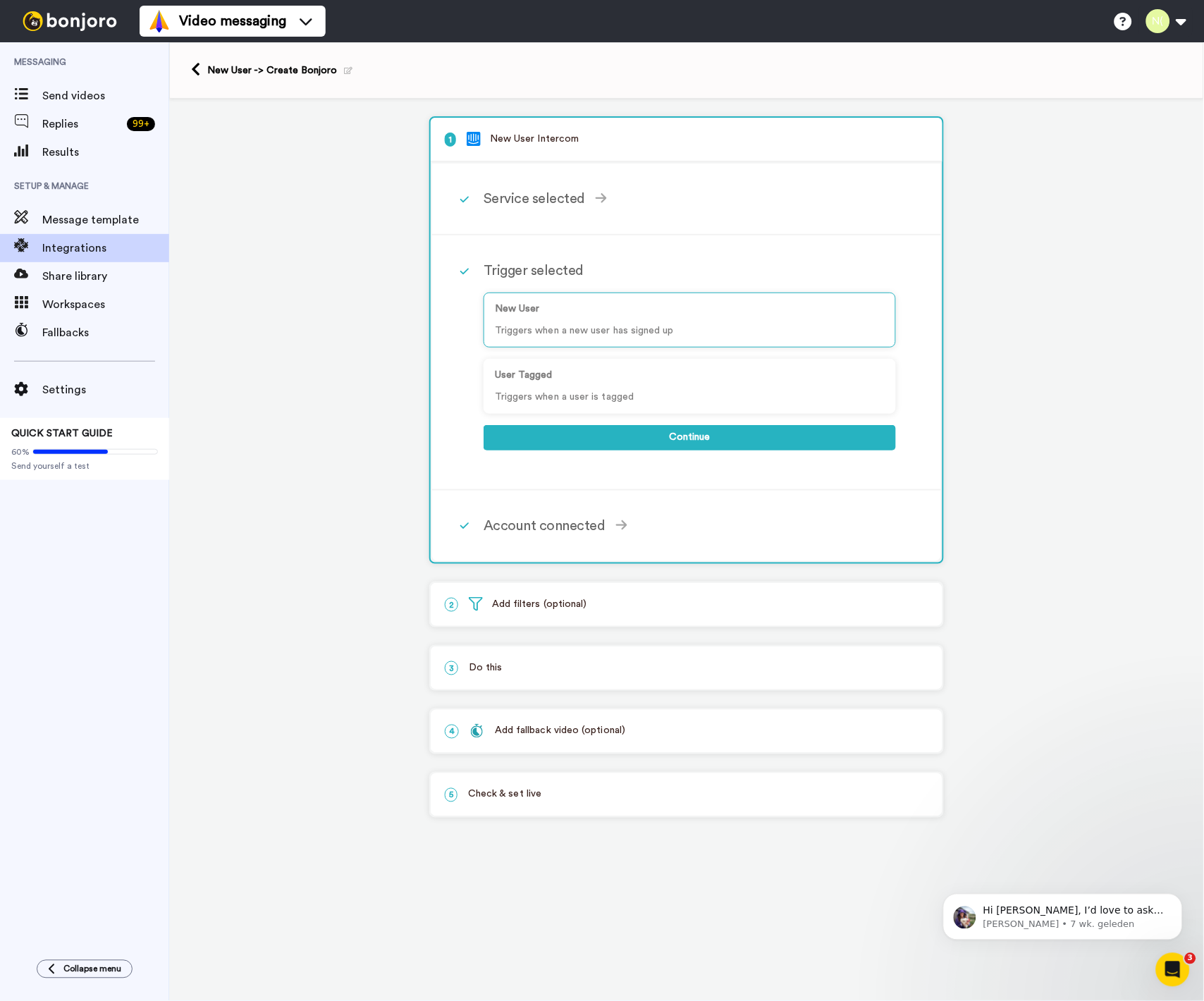
click at [486, 261] on div "Trigger selected" at bounding box center [689, 270] width 412 height 21
drag, startPoint x: 455, startPoint y: 269, endPoint x: 465, endPoint y: 267, distance: 10.2
click at [455, 269] on div at bounding box center [465, 271] width 37 height 43
click at [466, 267] on icon at bounding box center [464, 271] width 8 height 10
click at [484, 188] on div "Service selected" at bounding box center [689, 198] width 412 height 21
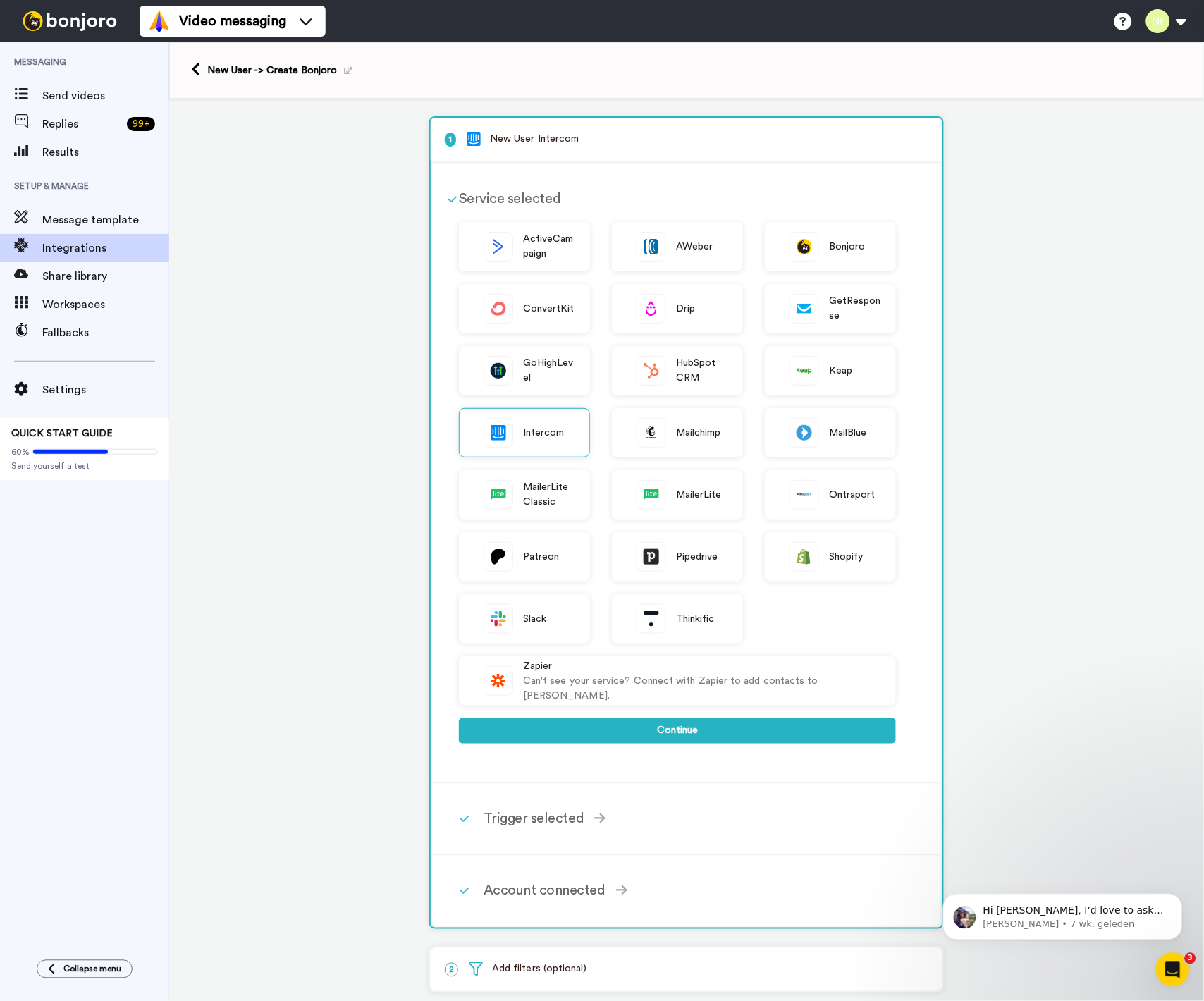
click at [502, 194] on div "Service selected" at bounding box center [678, 198] width 437 height 21
click at [595, 812] on icon at bounding box center [600, 819] width 11 height 13
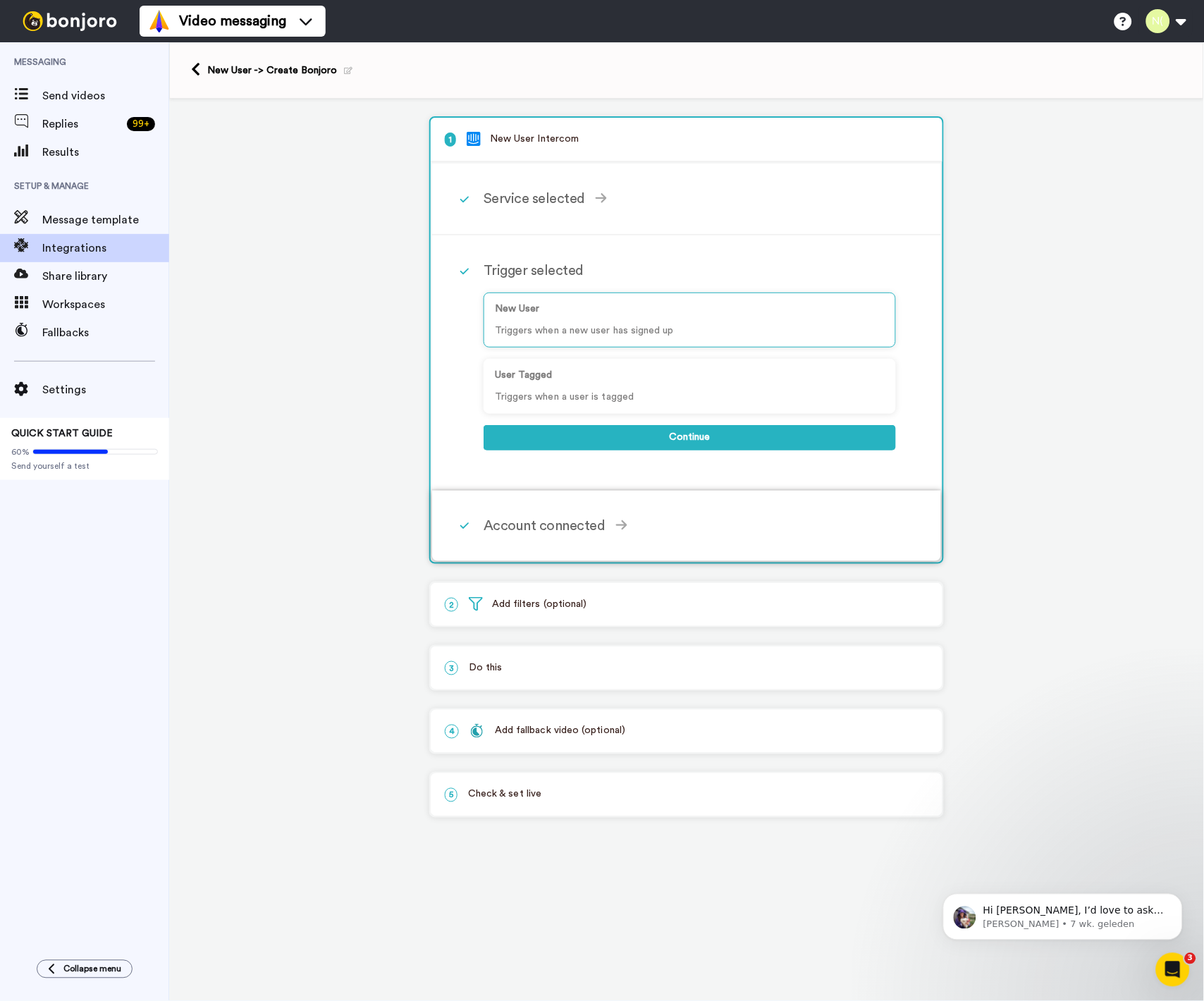
click at [646, 516] on div "Account connected" at bounding box center [689, 526] width 412 height 21
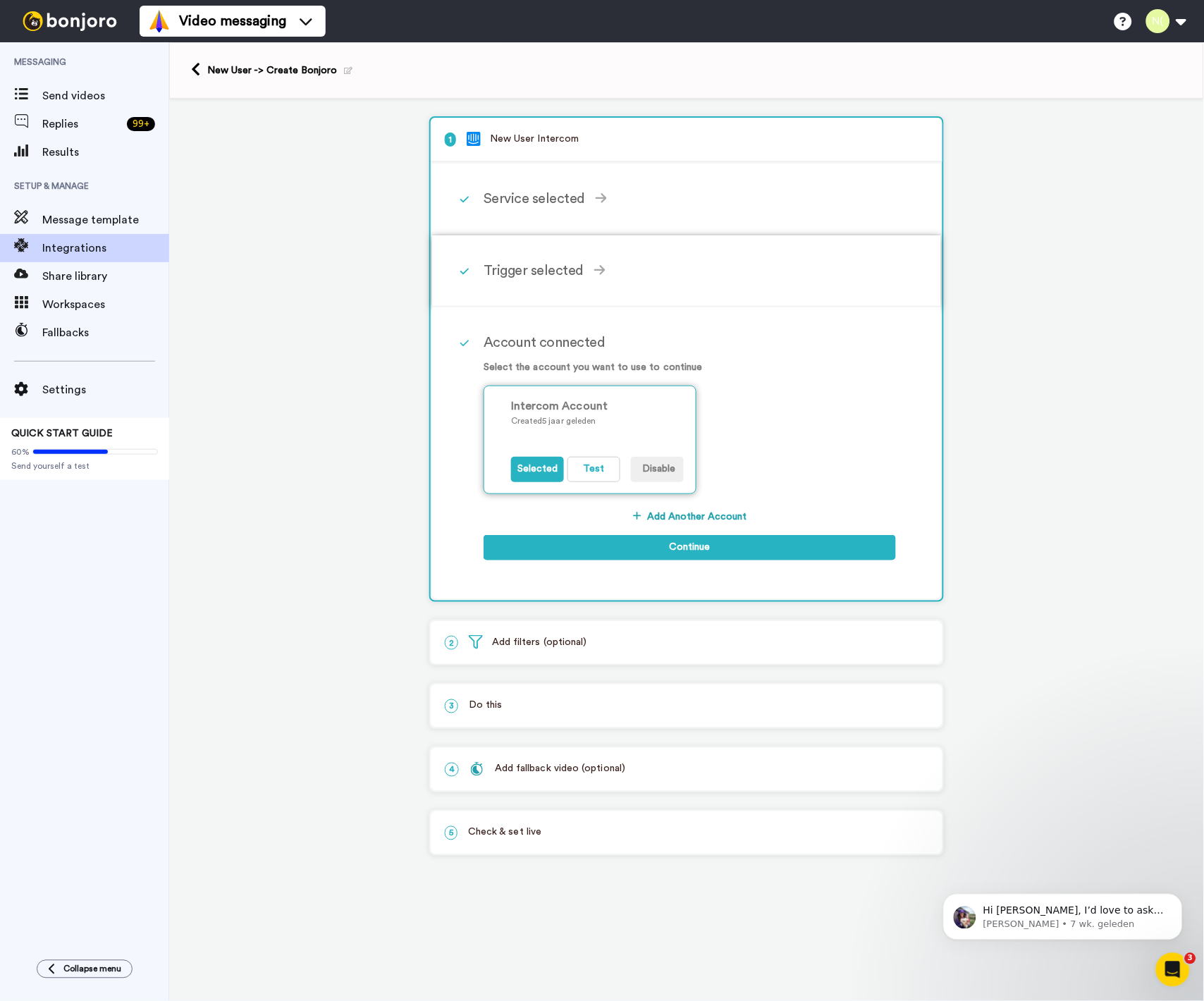
click at [581, 404] on div "Intercom Account" at bounding box center [597, 406] width 173 height 17
click at [662, 544] on button "Continue" at bounding box center [689, 547] width 412 height 25
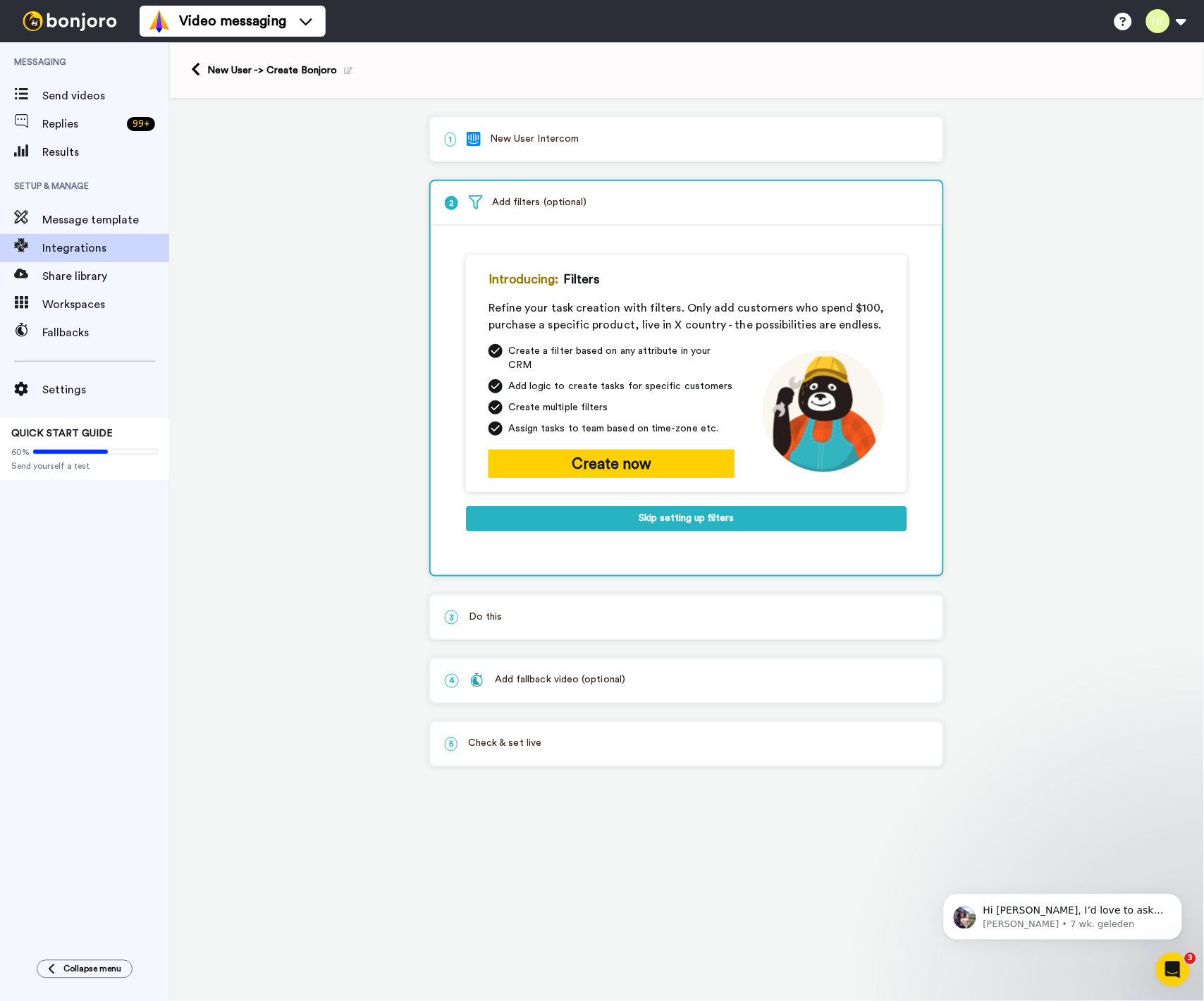
click at [588, 209] on p "2 Add filters (optional)" at bounding box center [686, 203] width 483 height 15
click at [536, 610] on p "3 Do this" at bounding box center [686, 618] width 483 height 15
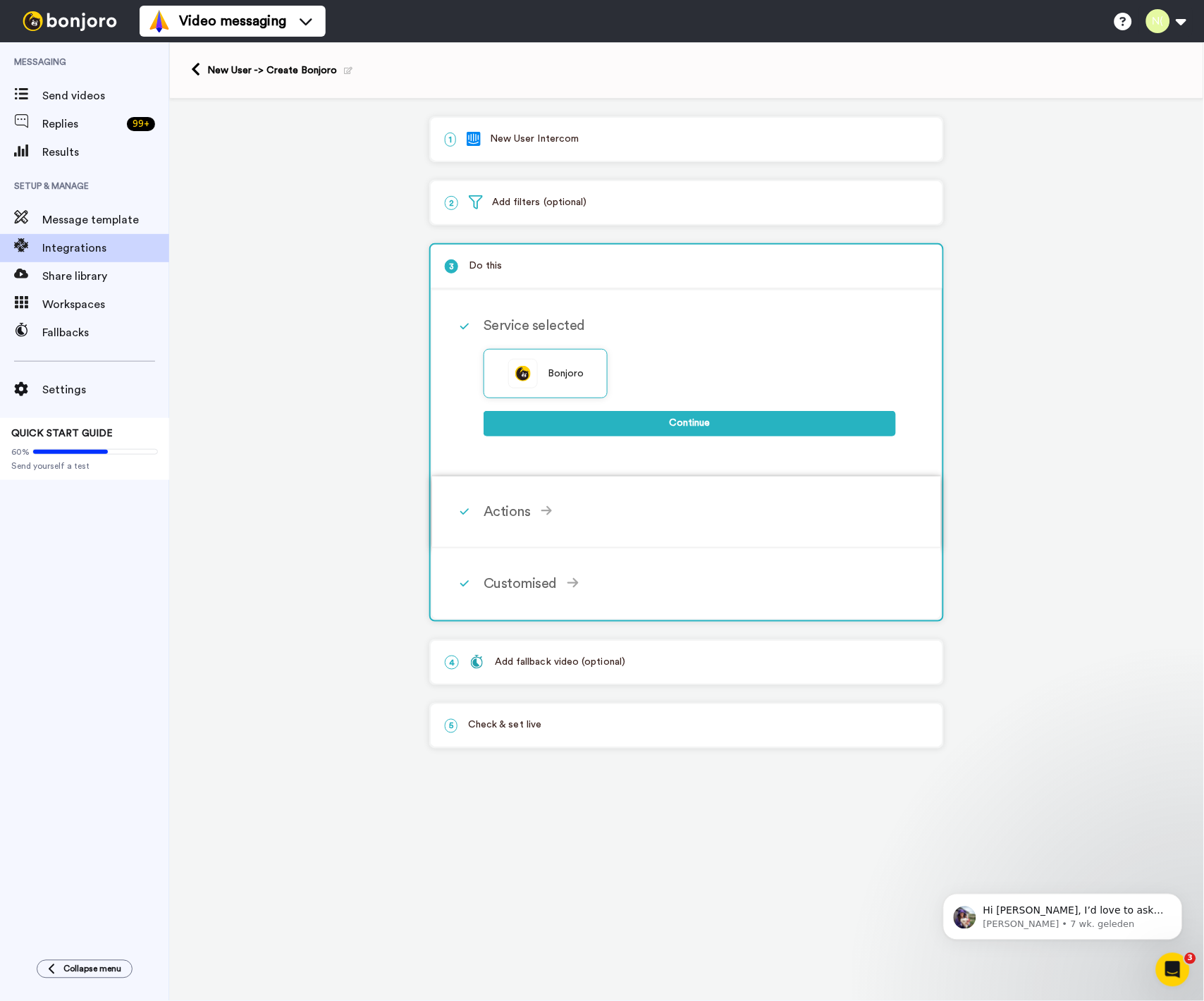
click at [556, 504] on div "Actions" at bounding box center [689, 511] width 412 height 21
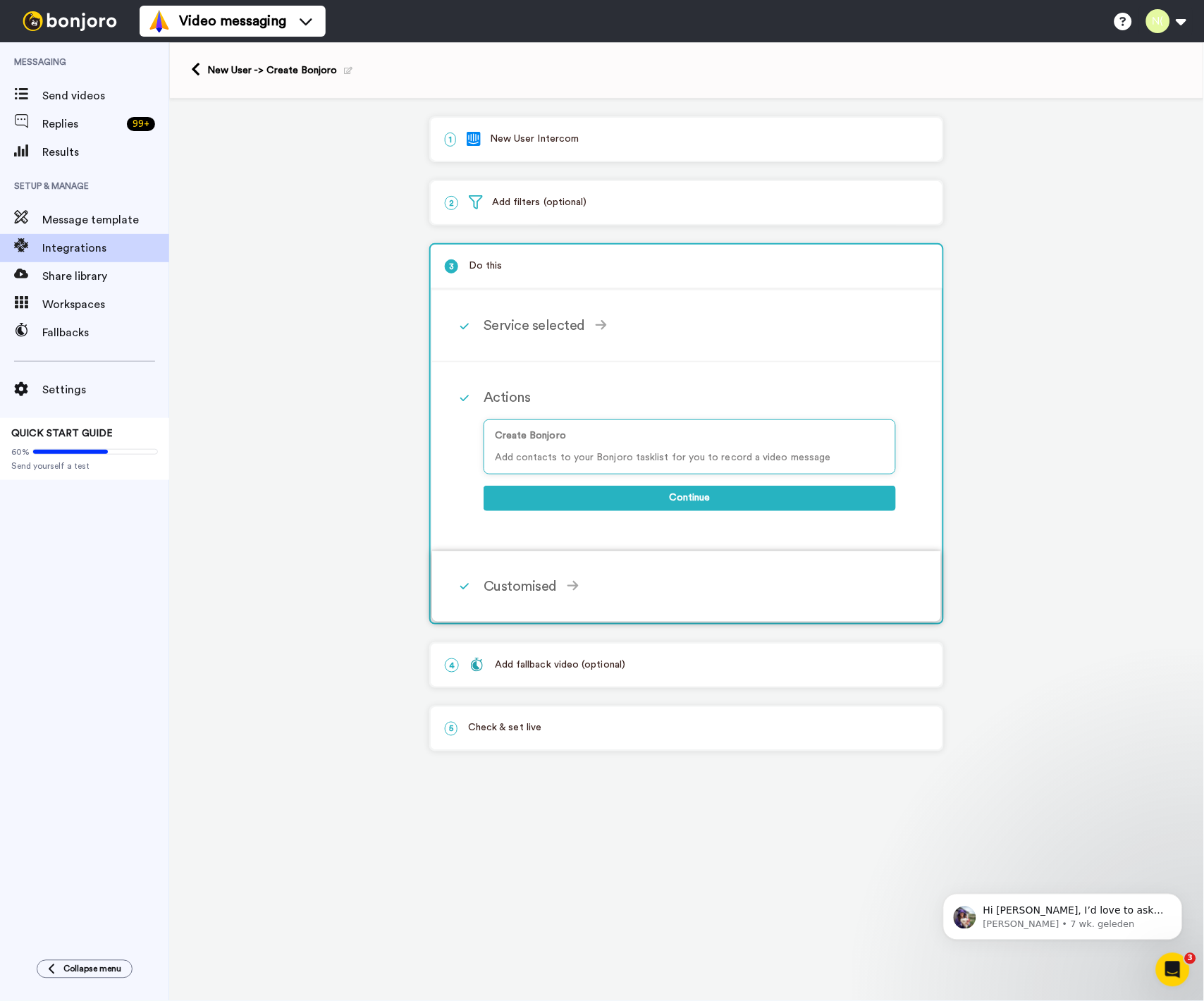
click at [621, 595] on div "Customised Add fields Start typing to add a Custom Field... What are custom fie…" at bounding box center [705, 587] width 444 height 43
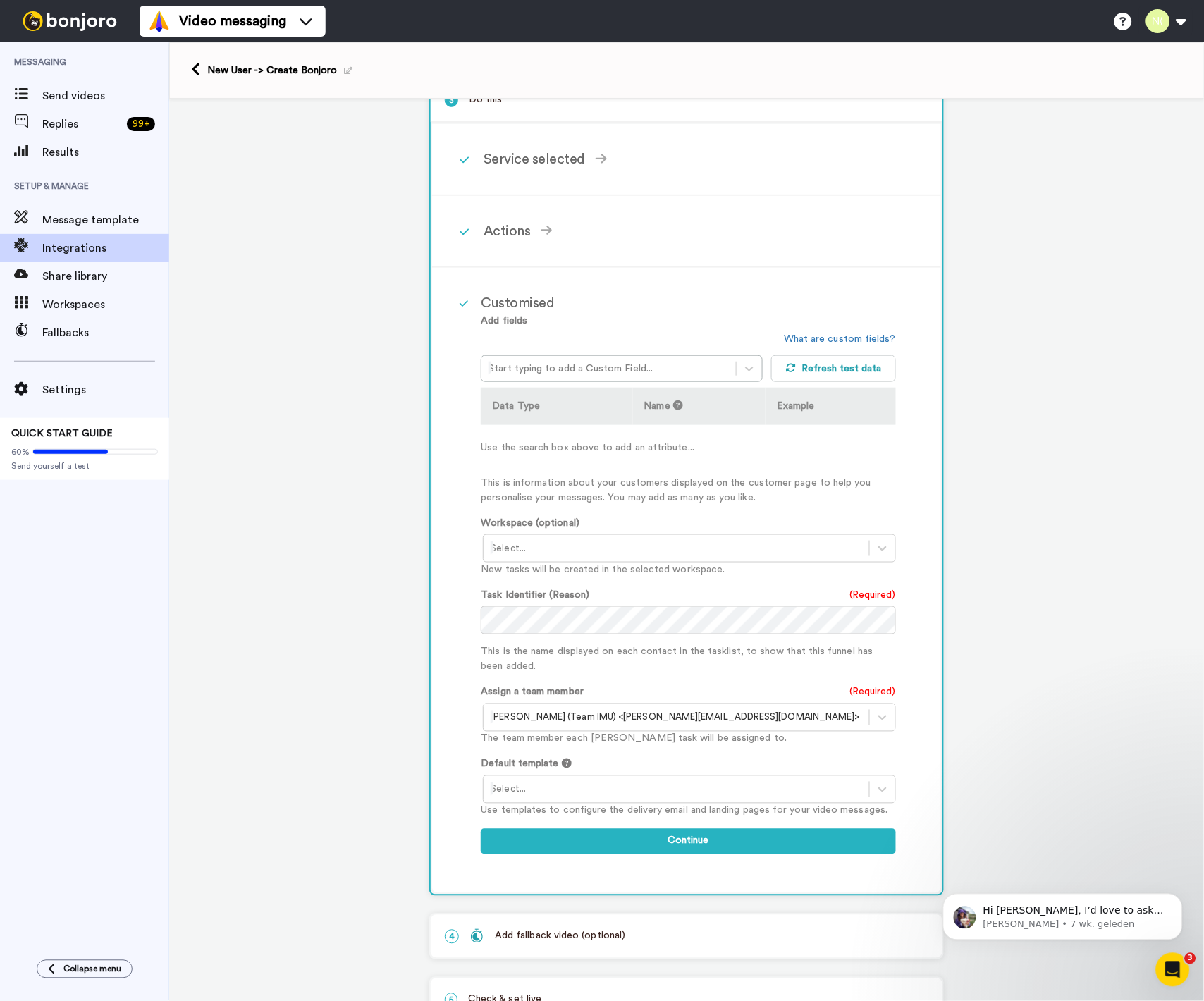
scroll to position [219, 0]
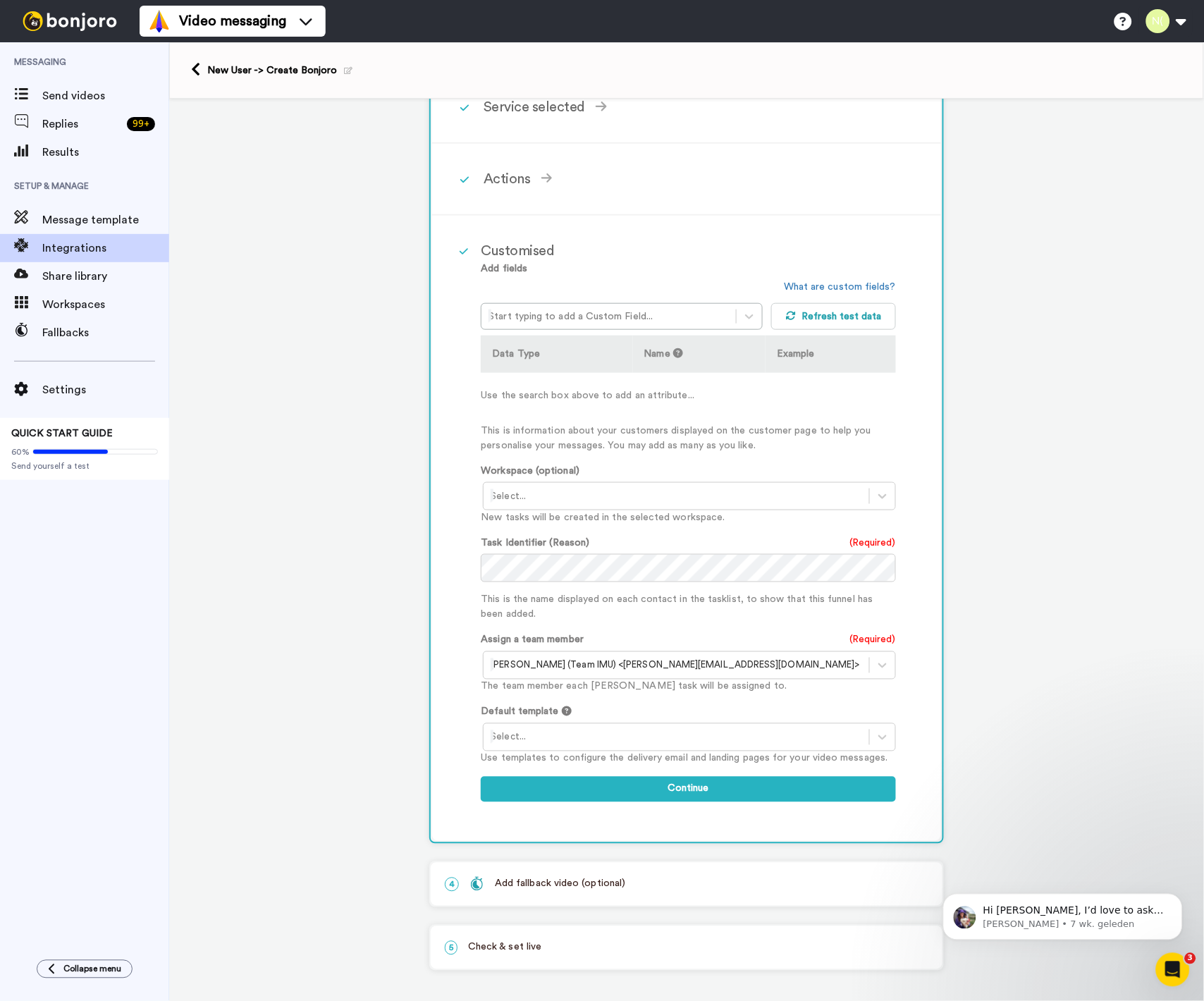
click at [634, 878] on p "4 Add fallback video (optional)" at bounding box center [686, 884] width 483 height 15
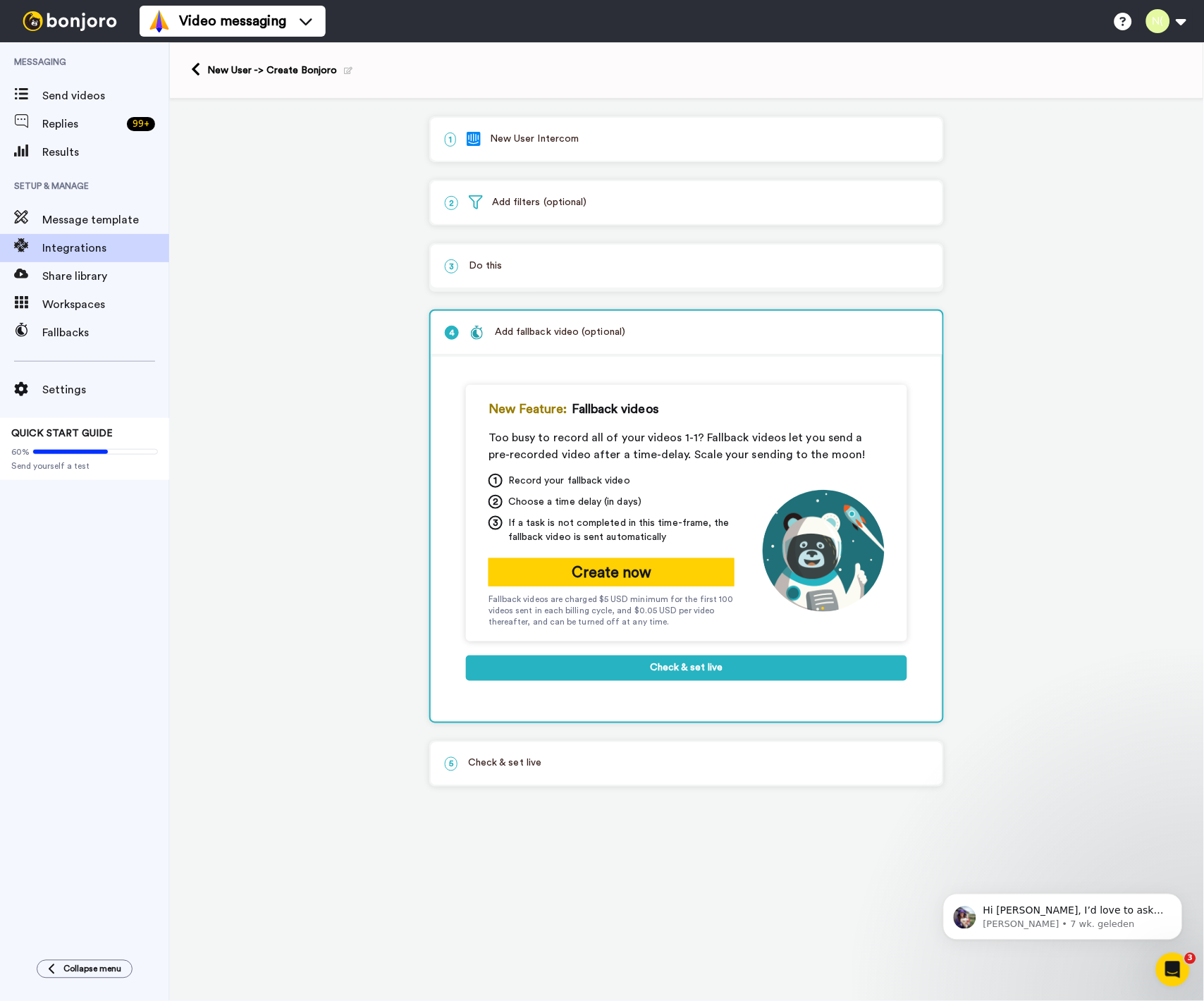
scroll to position [0, 0]
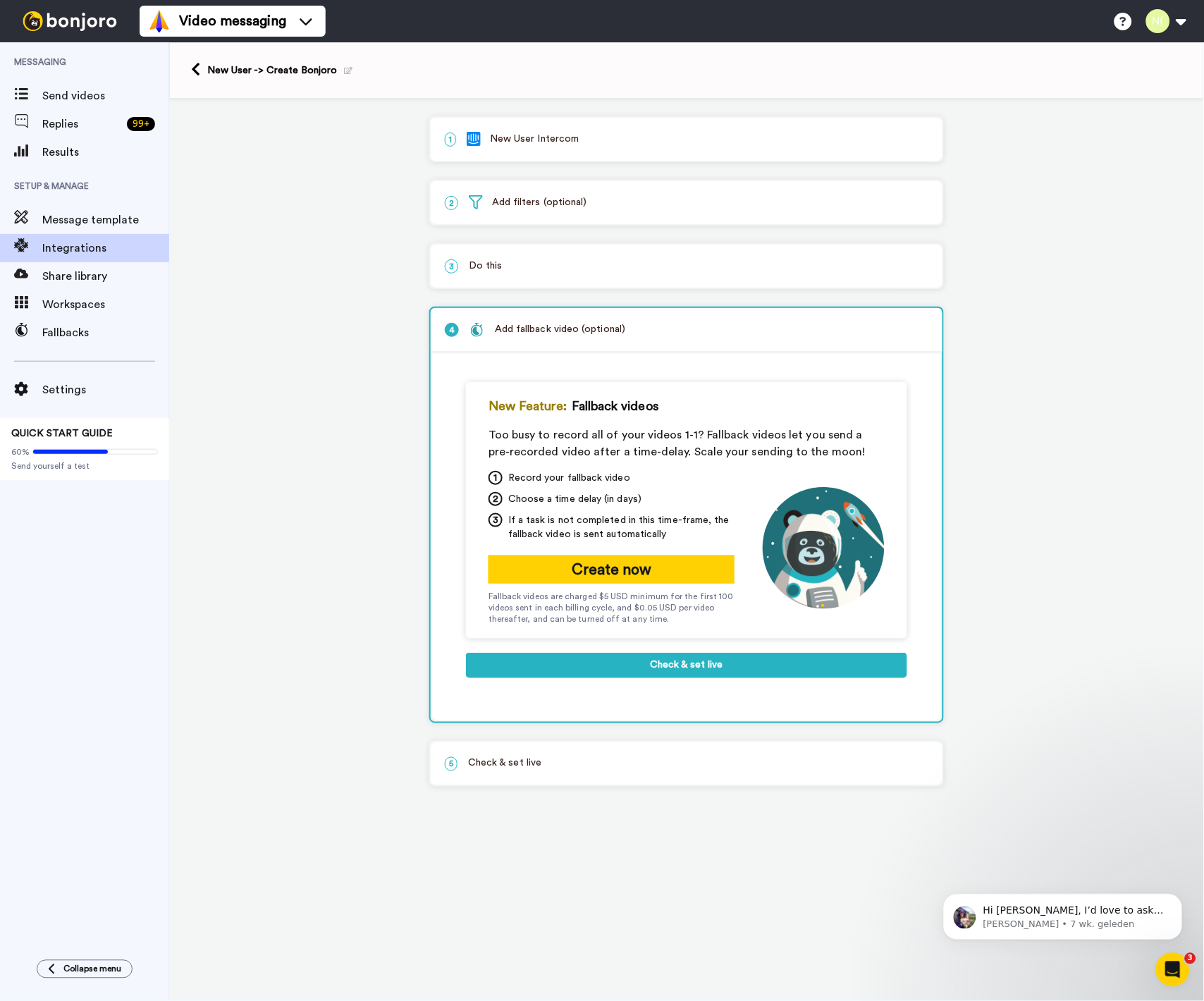
click at [571, 752] on div "5 Check & set live" at bounding box center [686, 764] width 512 height 43
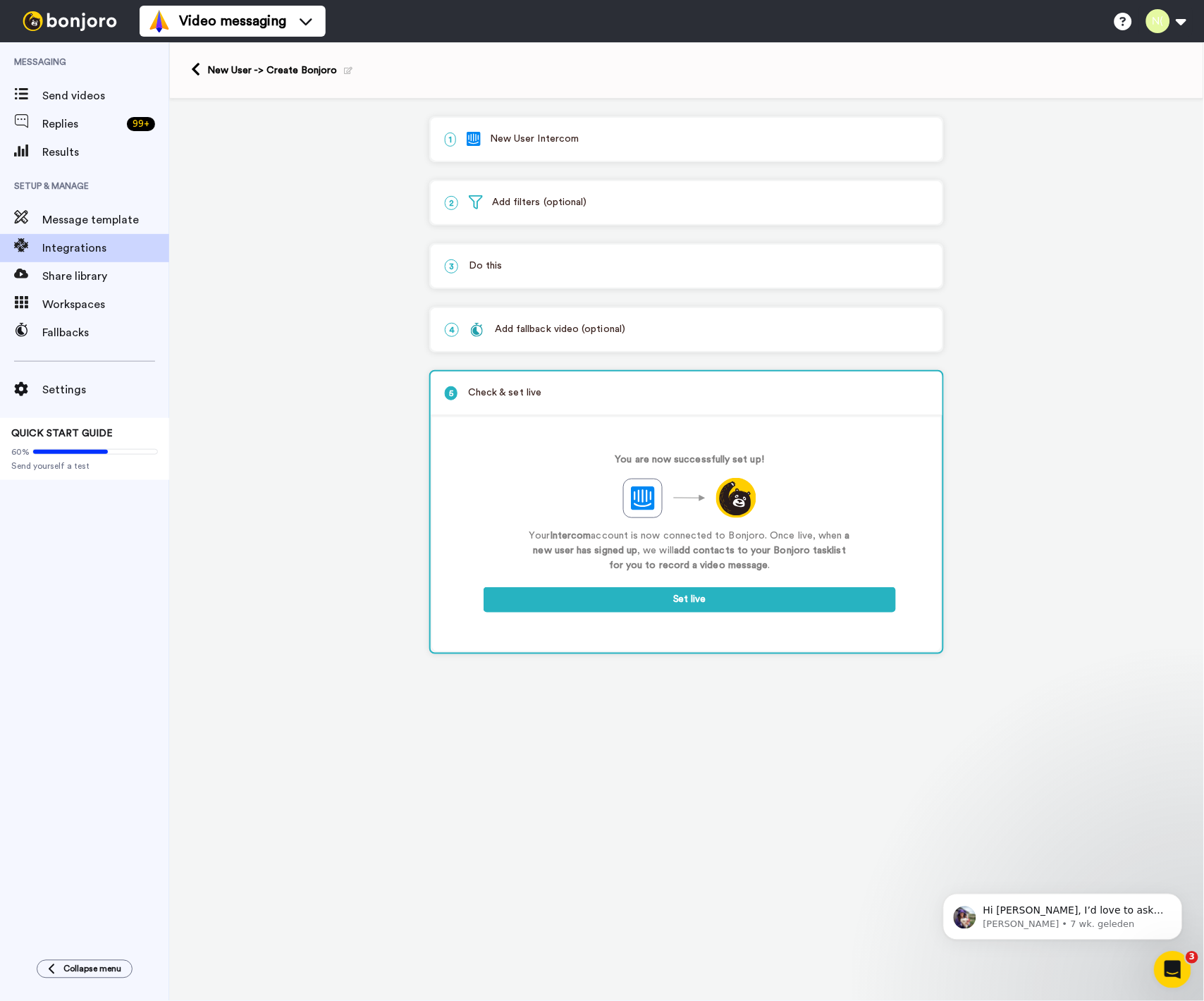
click html
click at [1165, 969] on icon "Intercom Messenger openen" at bounding box center [1171, 967] width 23 height 23
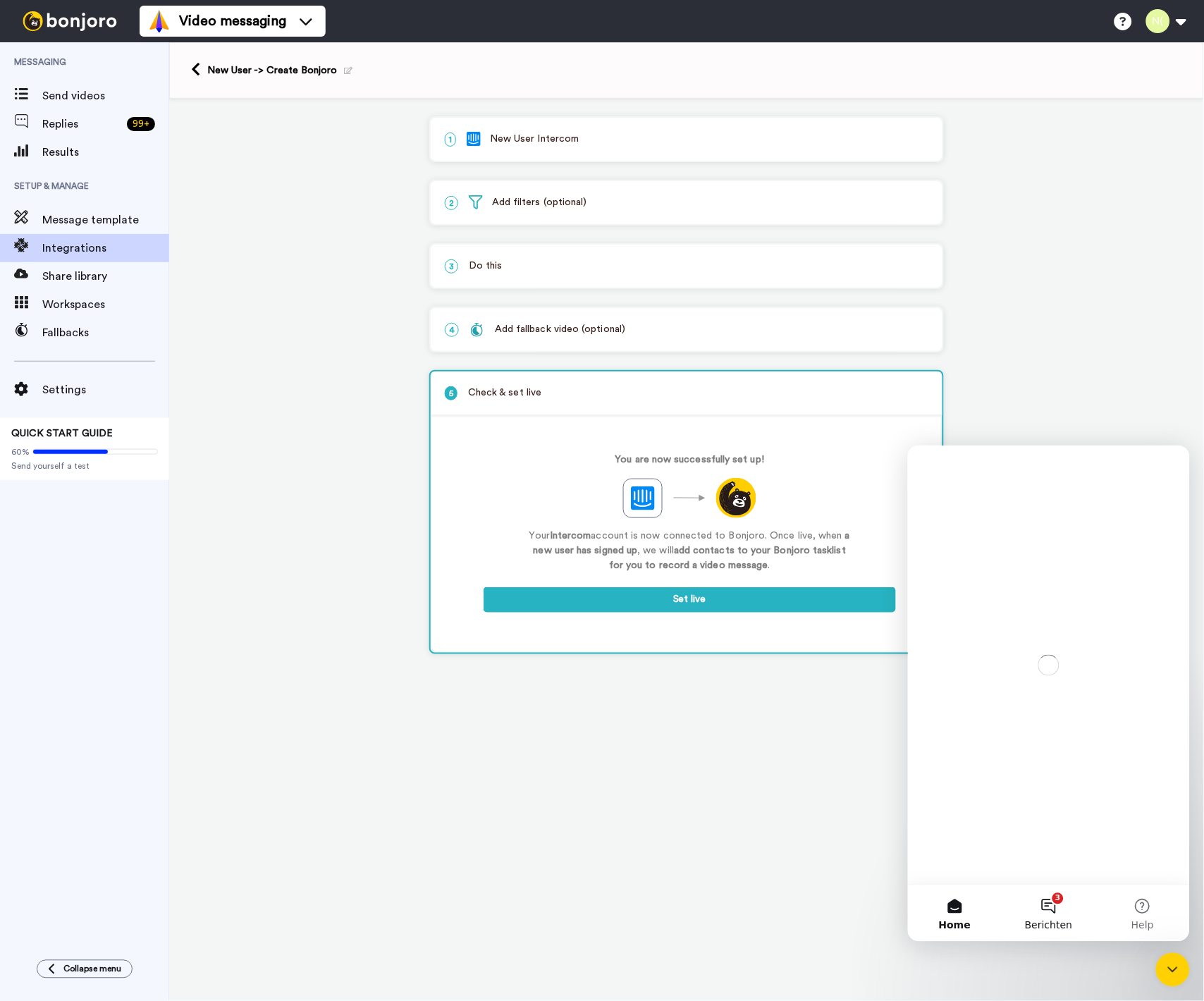
click at [1070, 920] on span "Berichten" at bounding box center [1047, 925] width 47 height 10
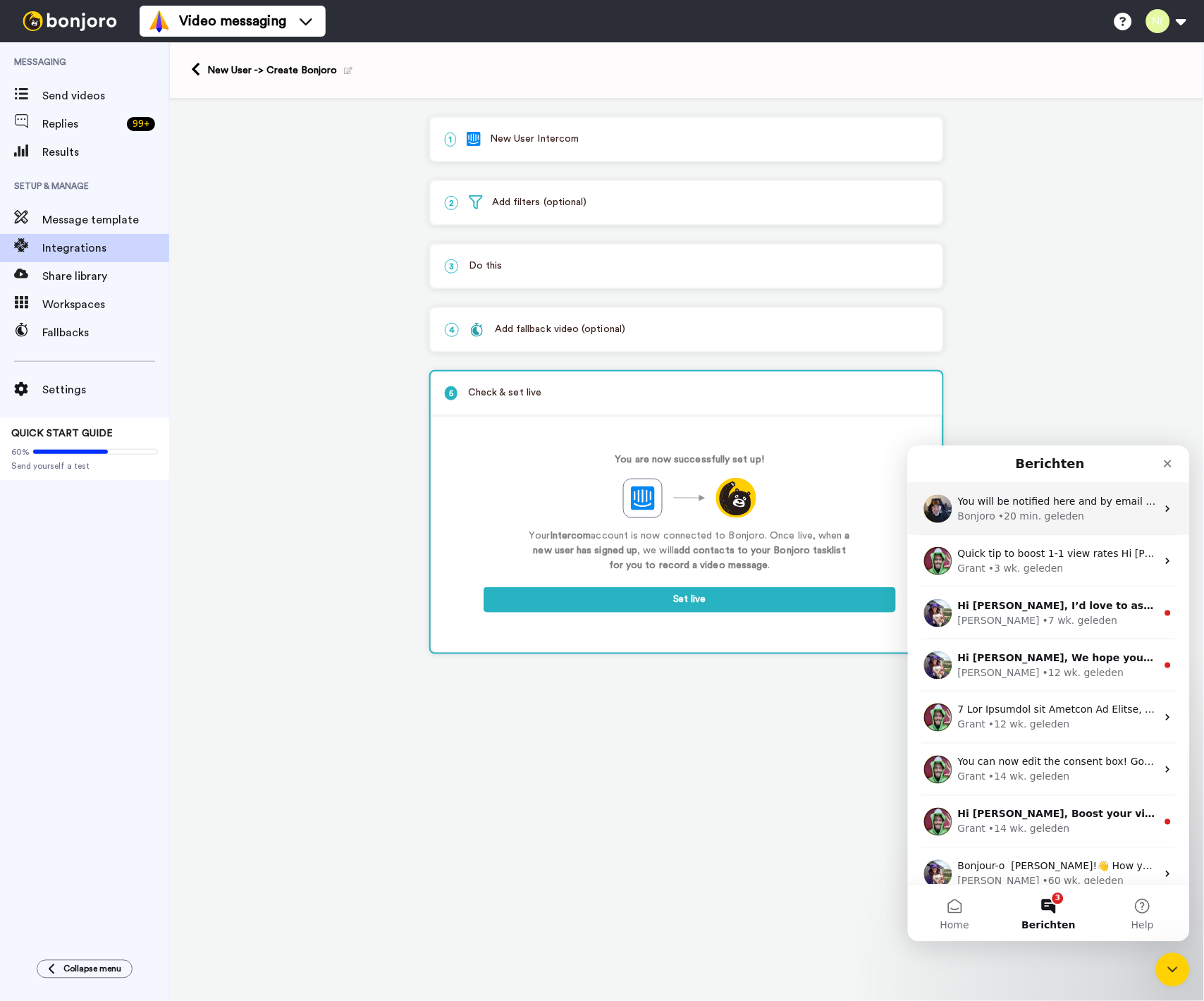
click at [1030, 494] on span "You will be notified here and by email ([PERSON_NAME][EMAIL_ADDRESS][DOMAIN_NAM…" at bounding box center [1183, 500] width 450 height 11
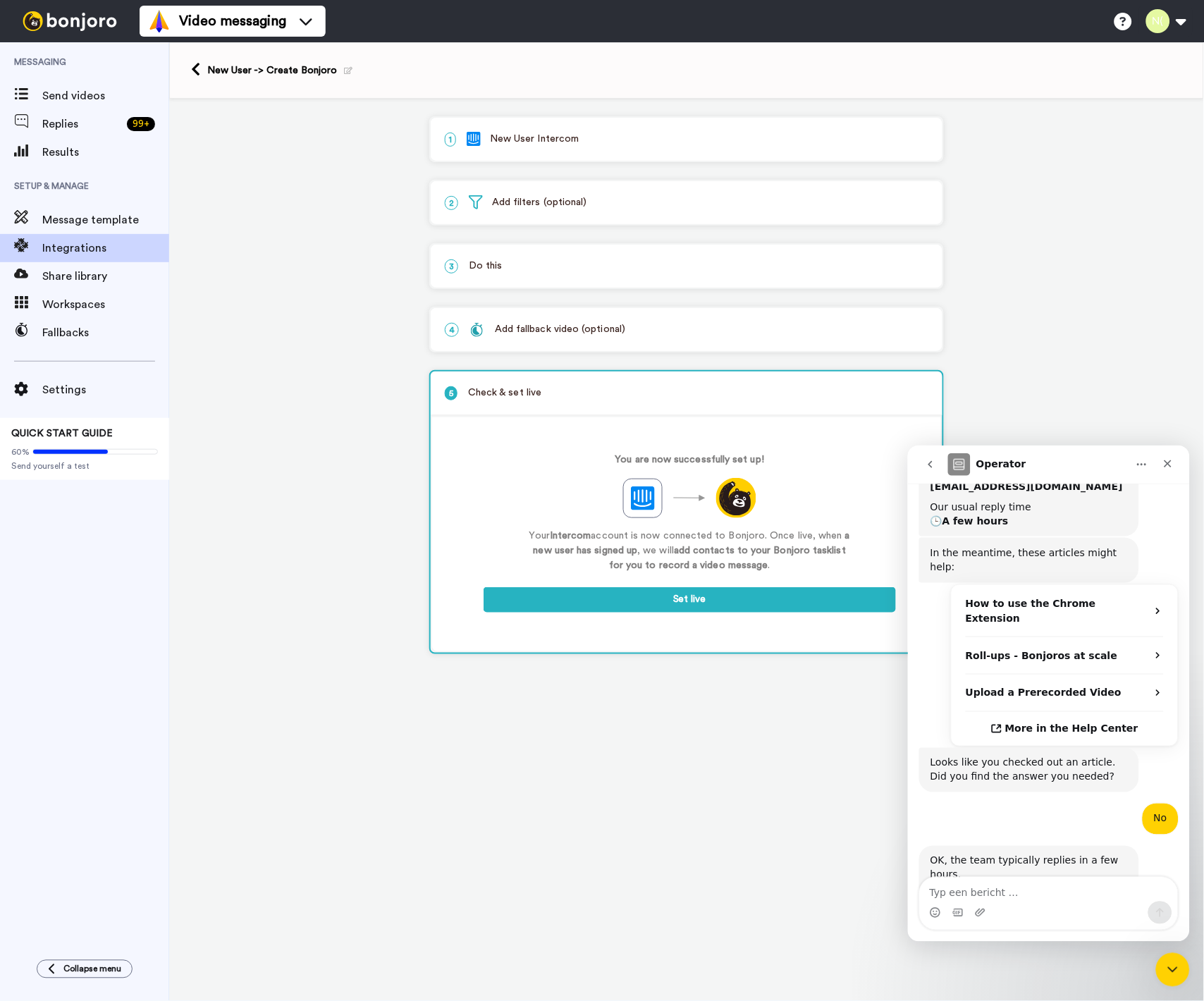
scroll to position [325, 0]
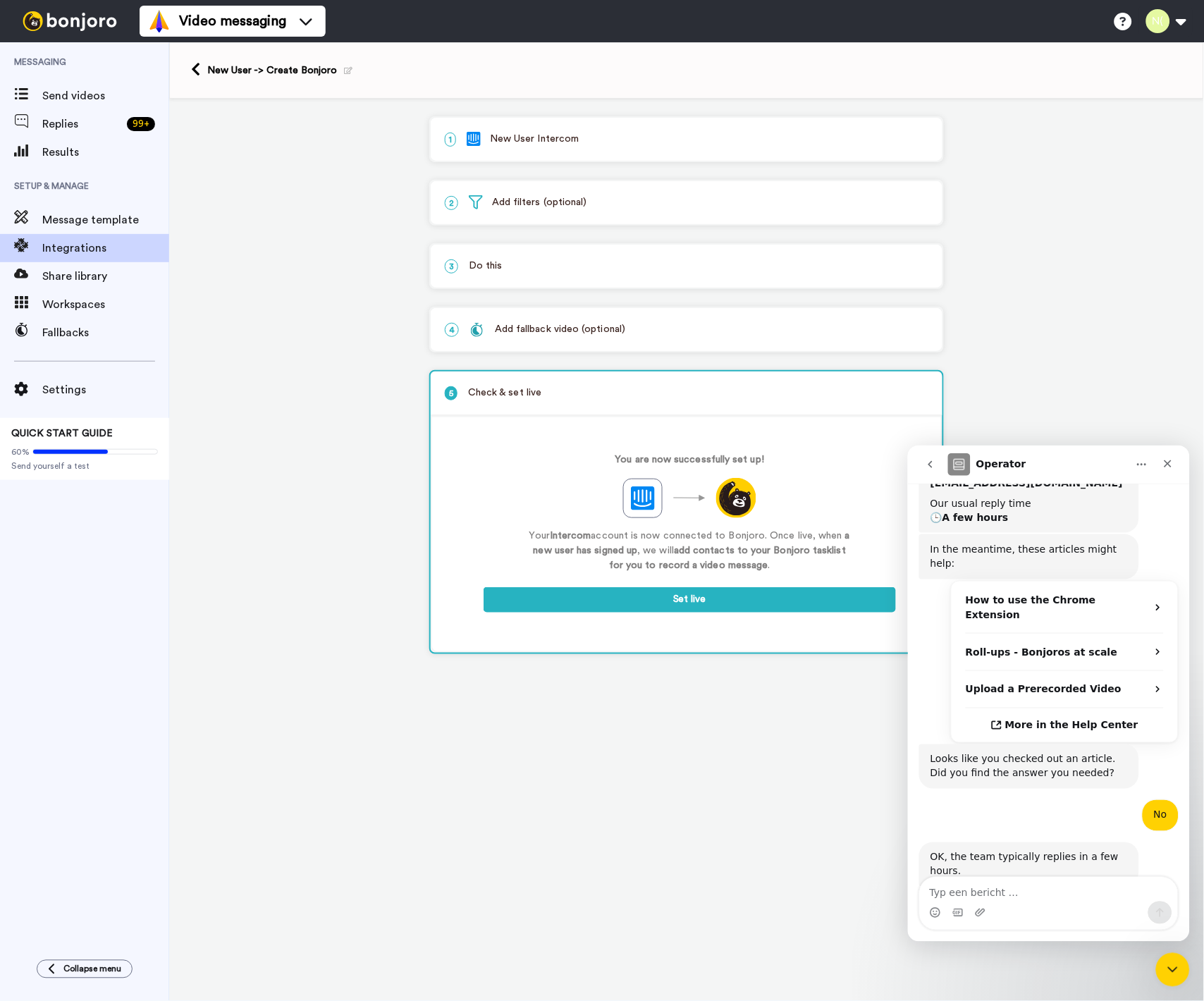
click at [938, 465] on button "go back" at bounding box center [930, 463] width 27 height 27
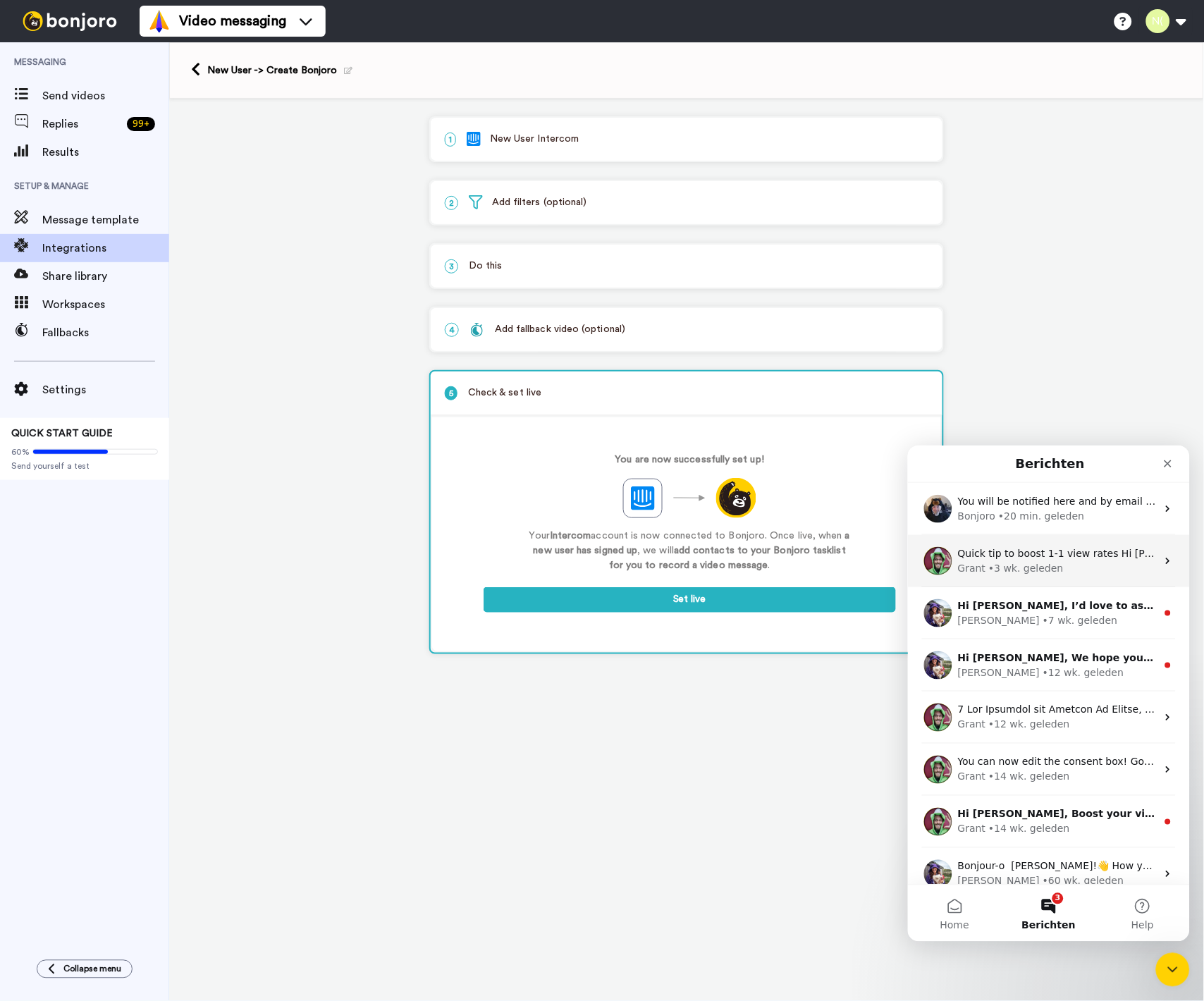
click at [1047, 578] on div "Quick tip to boost 1-1 view rates Hi [PERSON_NAME], Quick note to remind you of…" at bounding box center [1048, 560] width 282 height 52
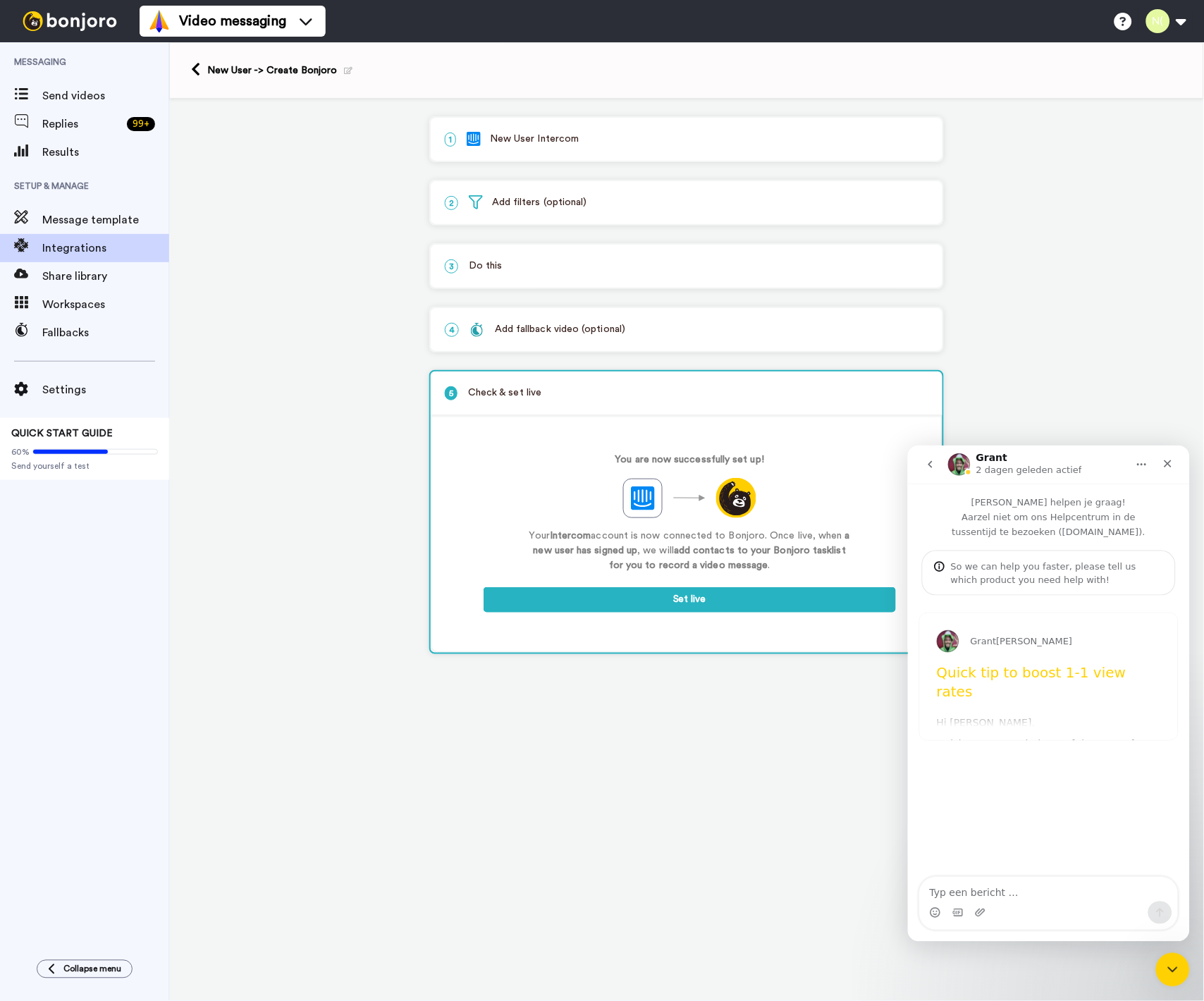
click at [925, 471] on button "go back" at bounding box center [930, 463] width 27 height 27
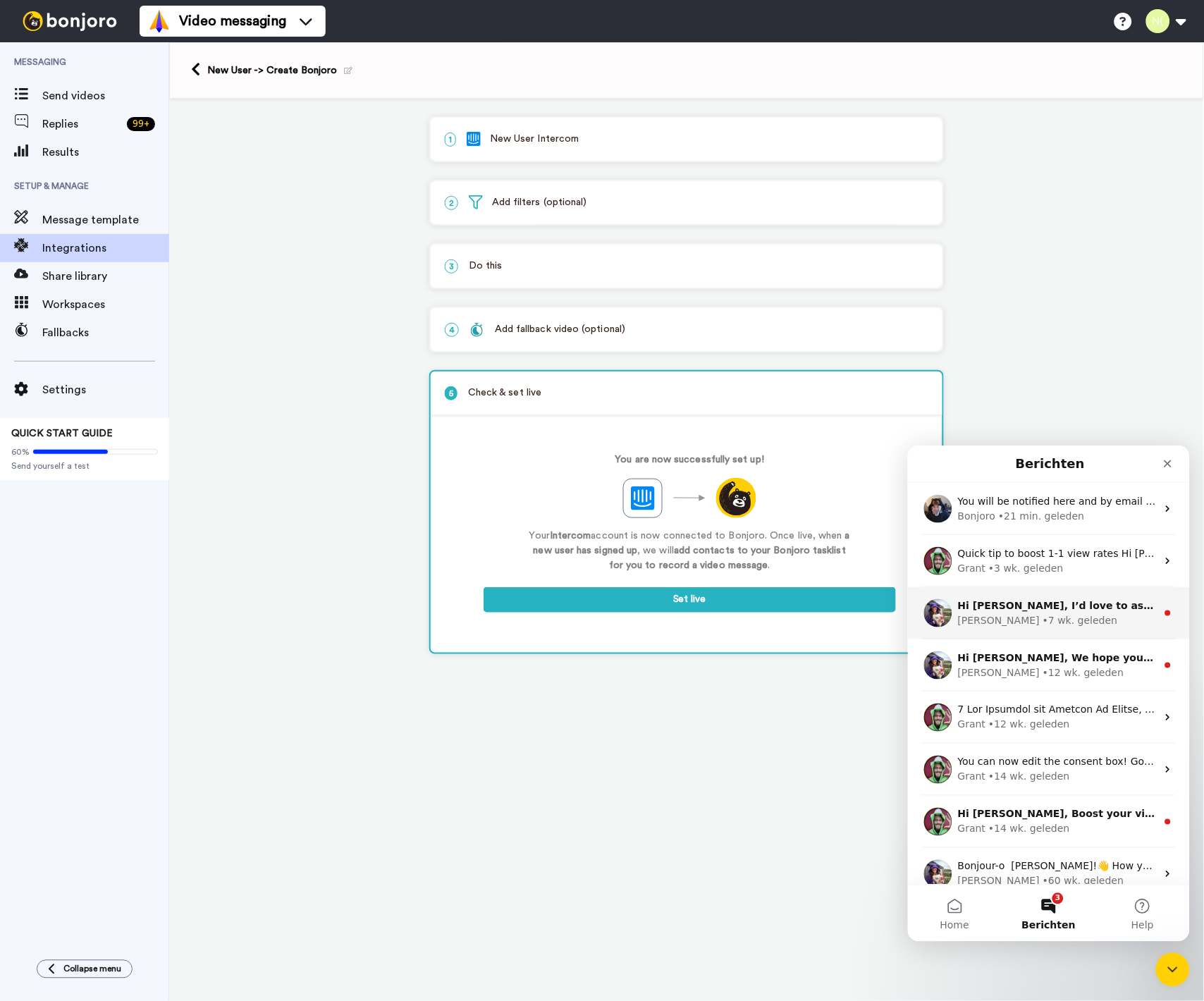
click at [1042, 620] on div "• 7 wk. geleden" at bounding box center [1079, 620] width 75 height 15
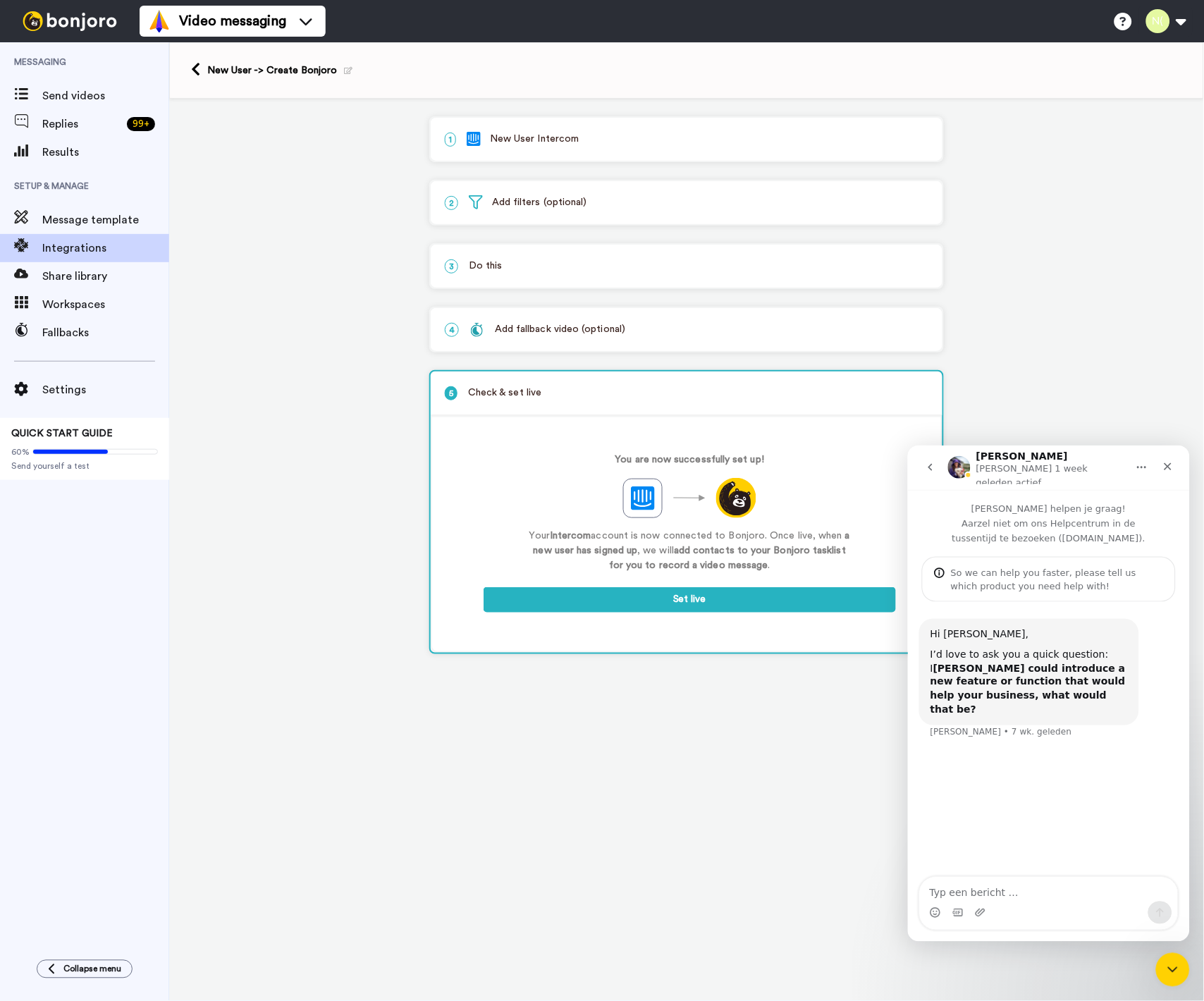
click at [935, 463] on button "go back" at bounding box center [930, 467] width 27 height 27
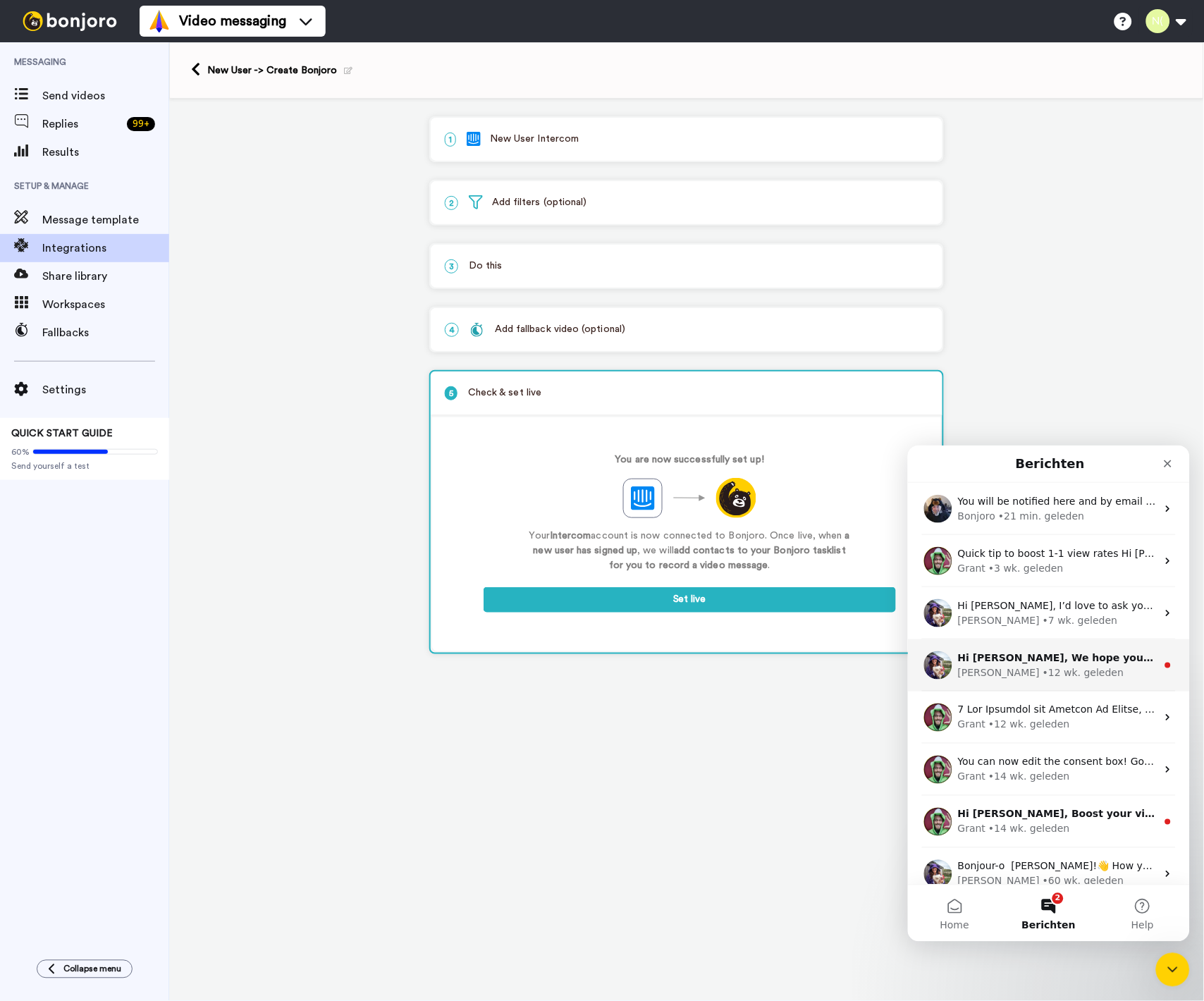
click at [1027, 663] on div "Hi [PERSON_NAME], We hope you and your customers have been having a great time …" at bounding box center [1057, 657] width 199 height 15
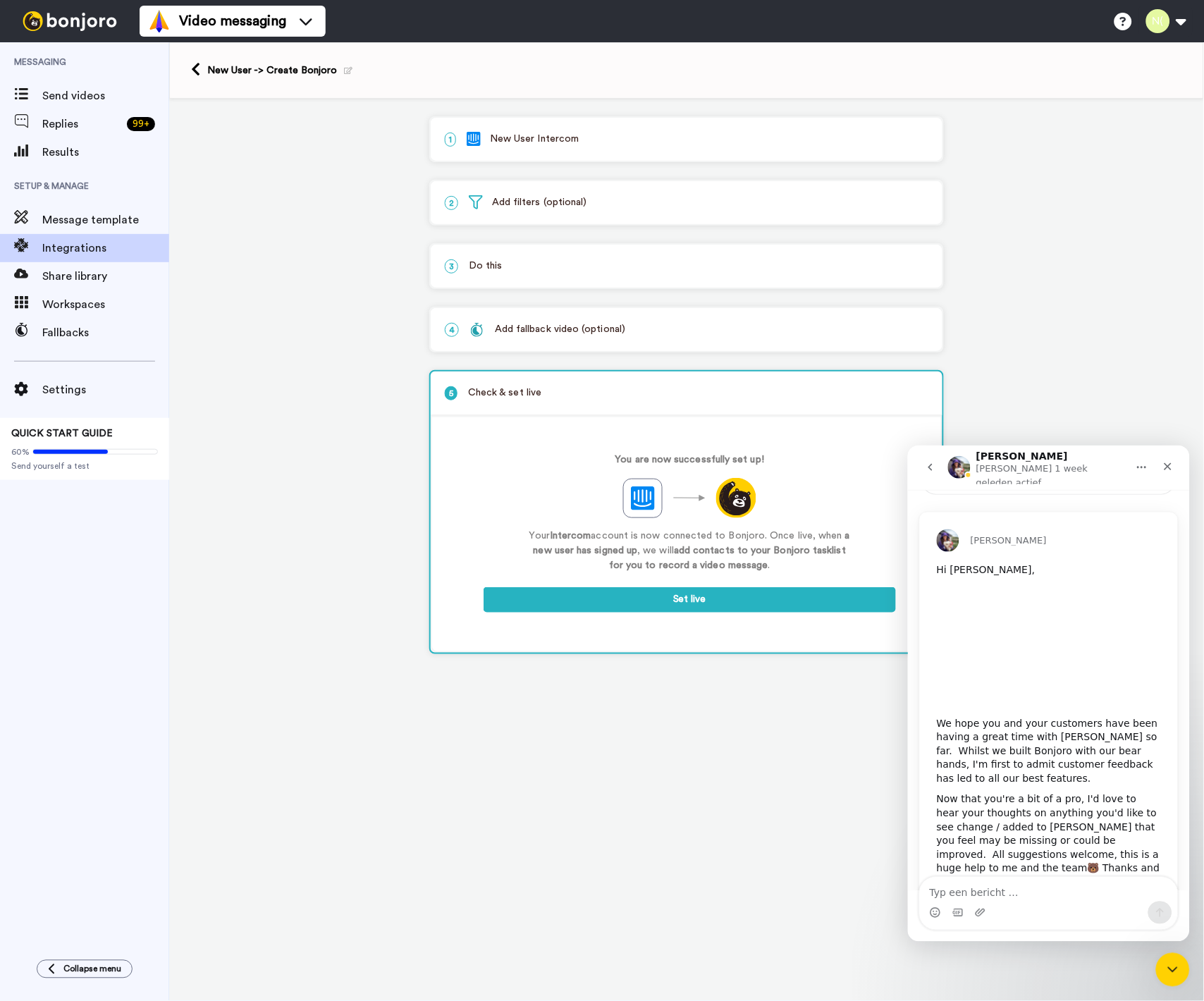
scroll to position [118, 0]
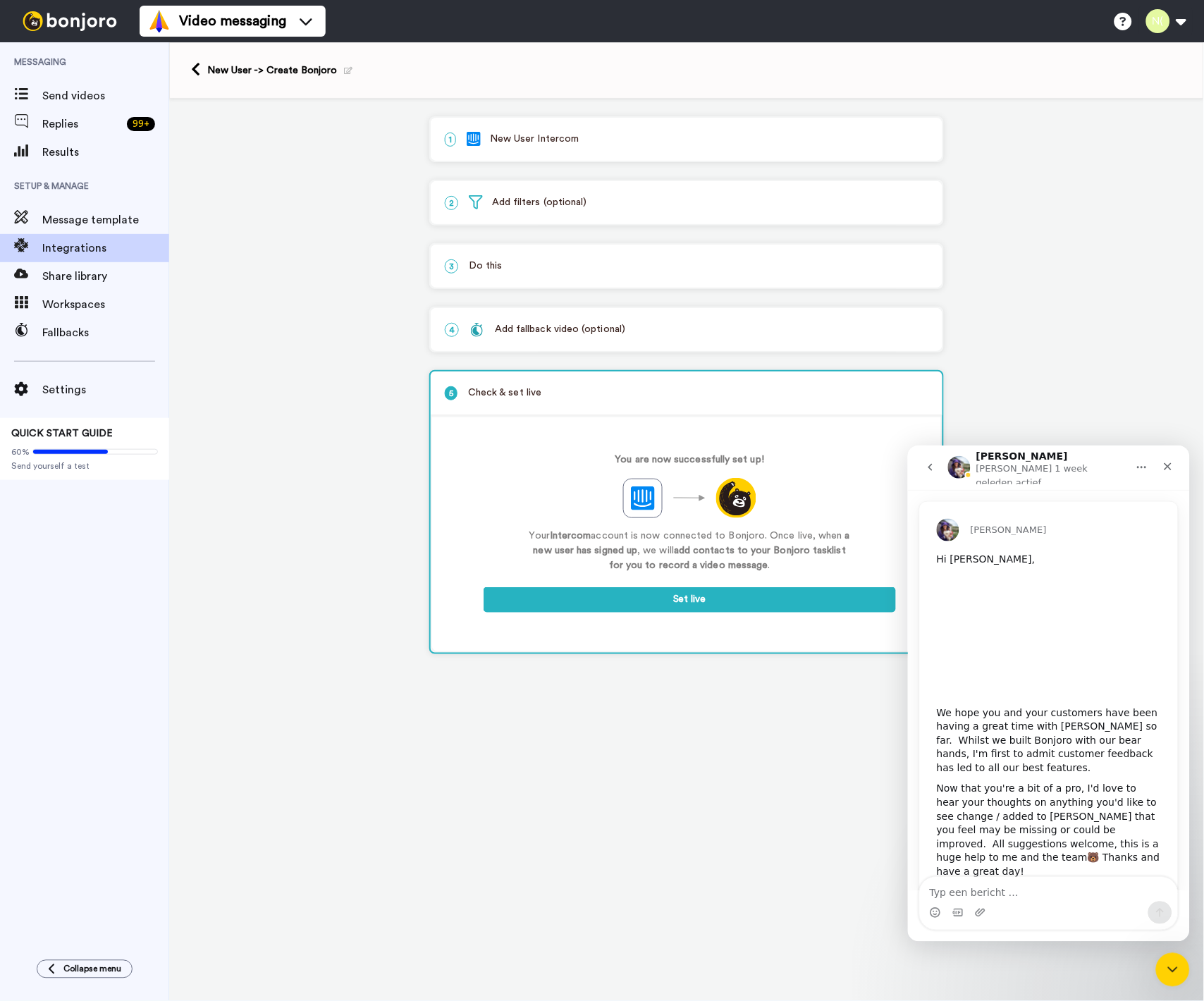
click at [927, 466] on icon "go back" at bounding box center [930, 467] width 11 height 11
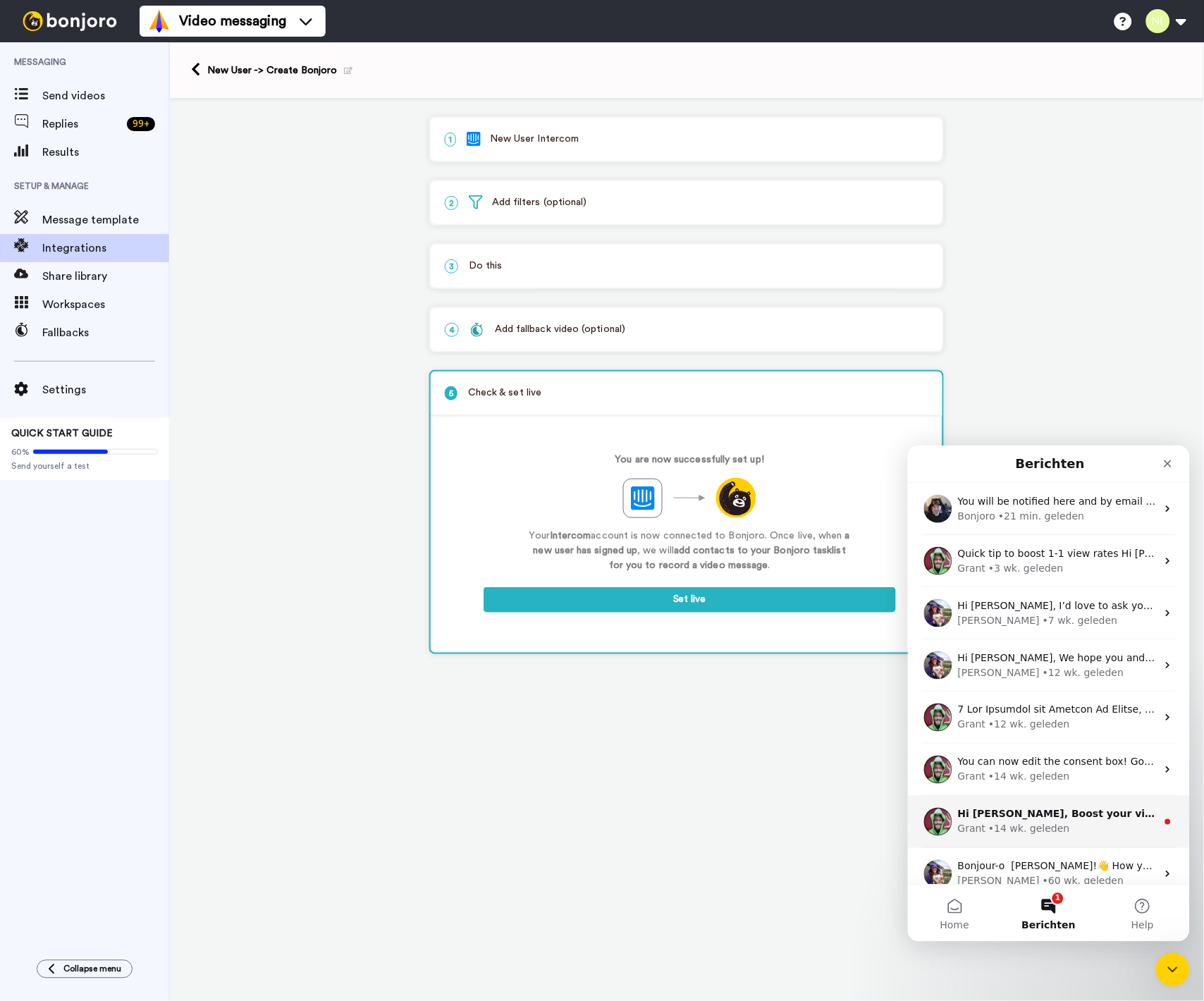
click at [1019, 834] on div "• 14 wk. geleden" at bounding box center [1029, 829] width 82 height 15
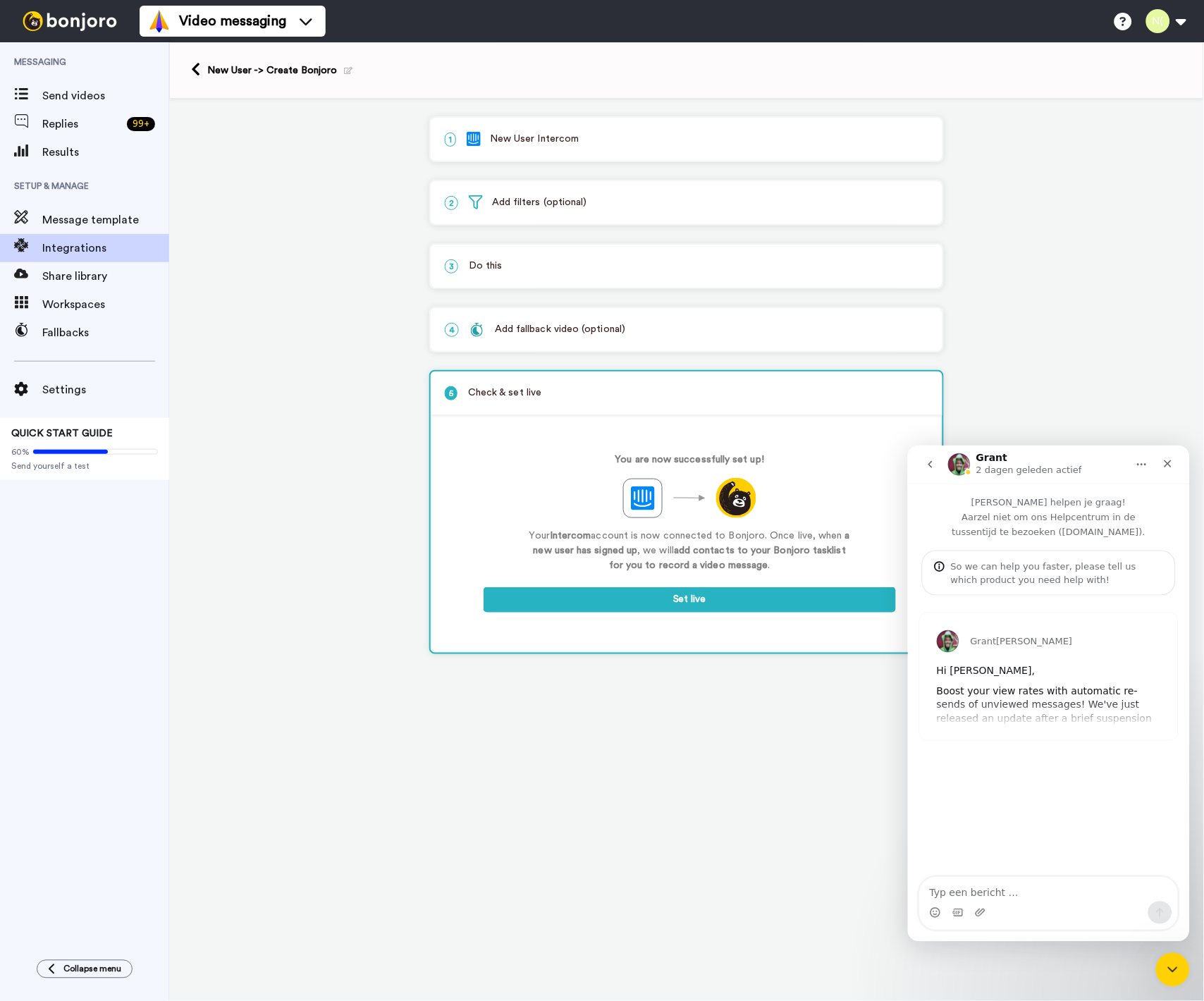
click at [926, 470] on button "go back" at bounding box center [930, 463] width 27 height 27
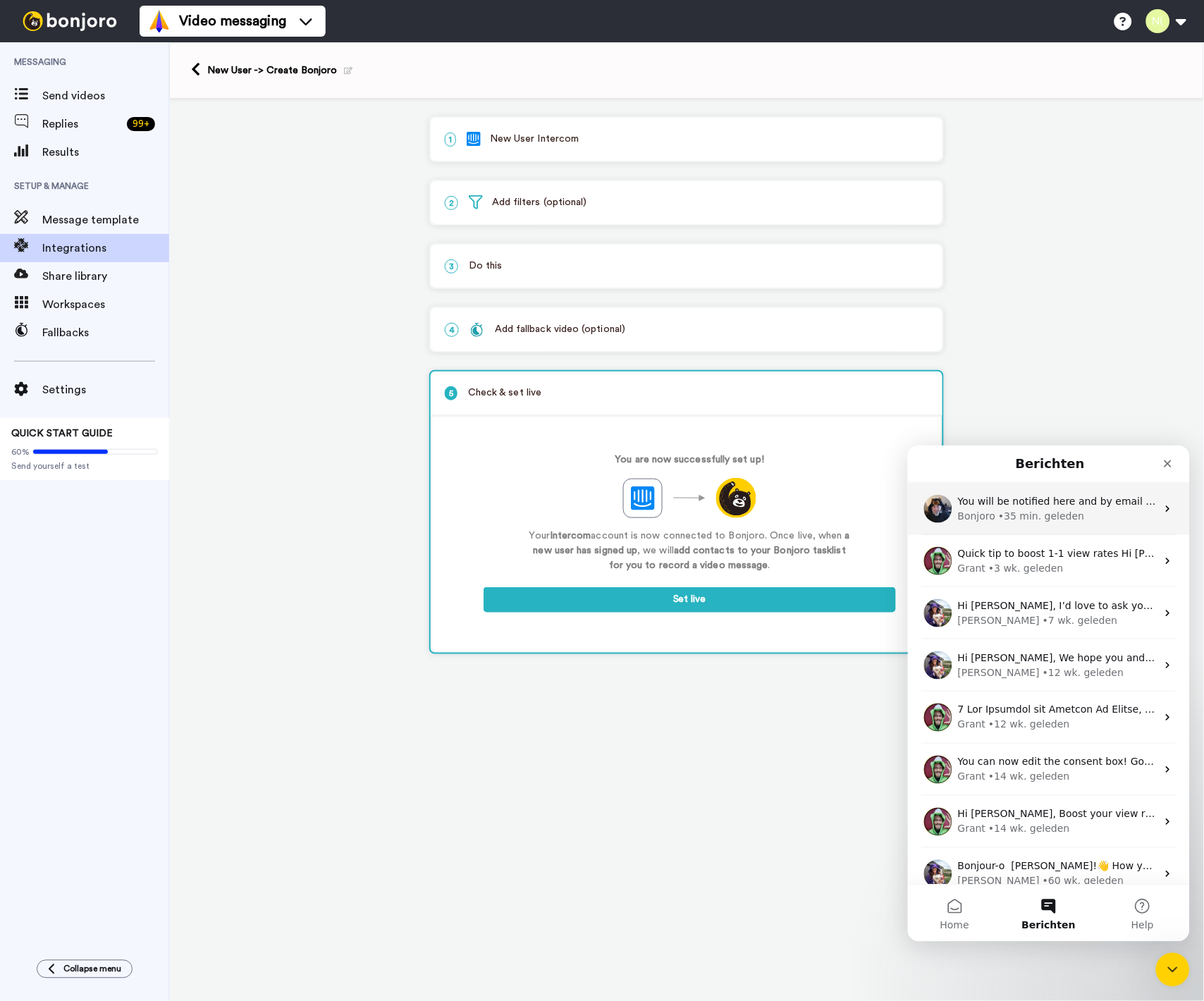
click at [1012, 515] on div "• 35 min. geleden" at bounding box center [1041, 516] width 86 height 15
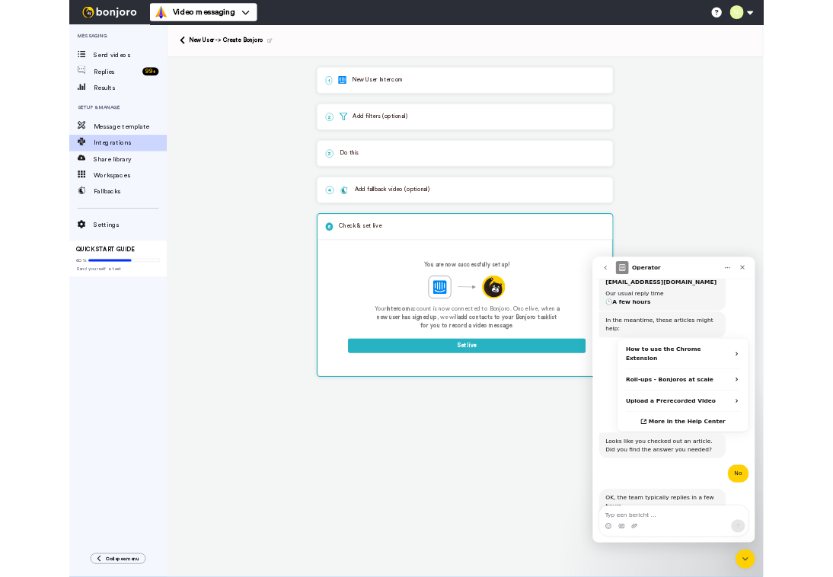
scroll to position [351, 0]
